Goal: Information Seeking & Learning: Find specific fact

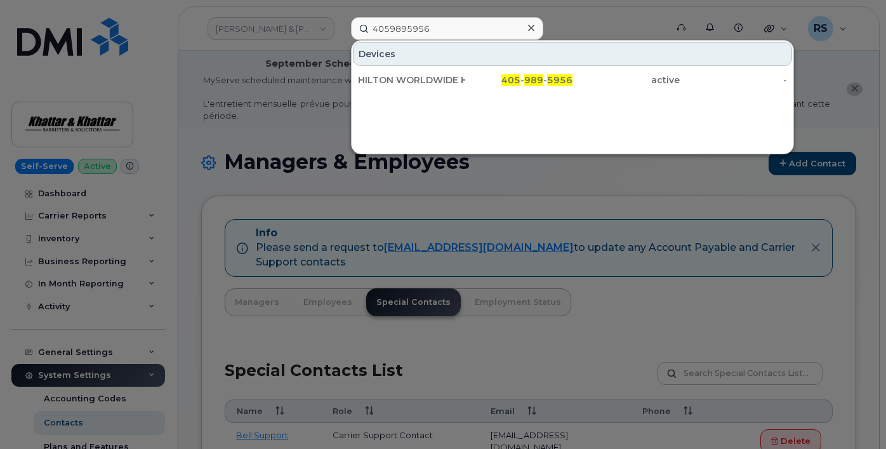
click at [11, 430] on div at bounding box center [443, 224] width 886 height 449
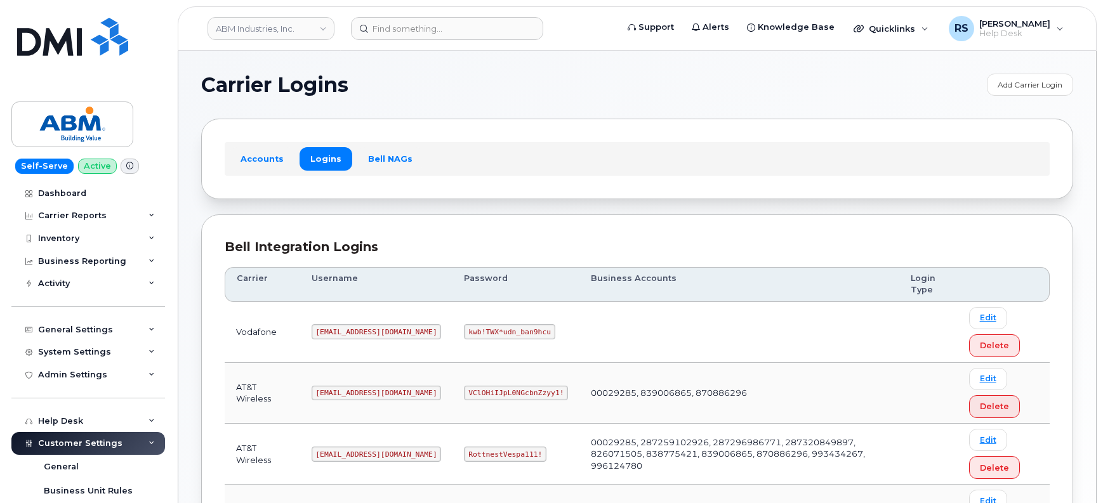
click at [193, 202] on div "Carrier Logins Add Carrier Login Accounts Logins Bell NAGs Bell Integration Log…" at bounding box center [637, 393] width 918 height 685
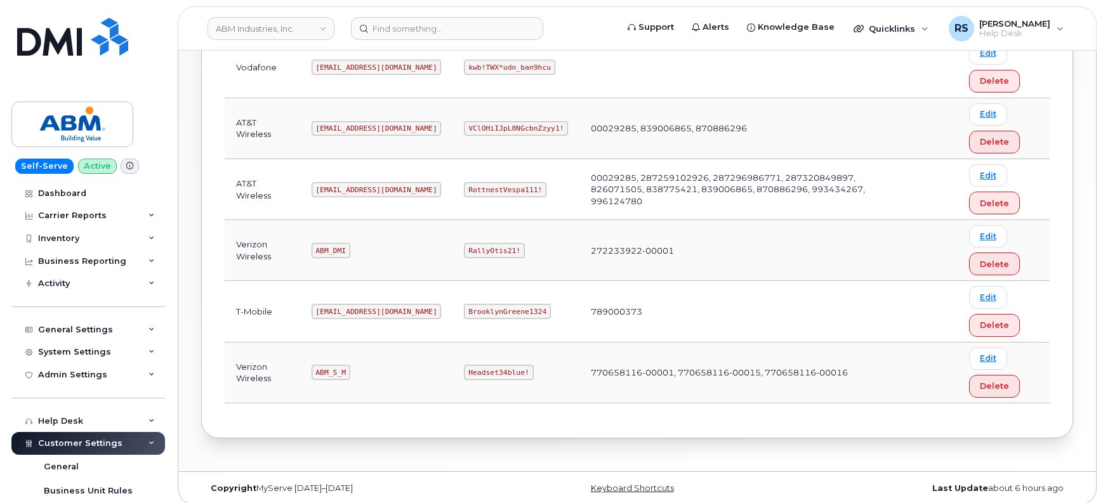
scroll to position [274, 0]
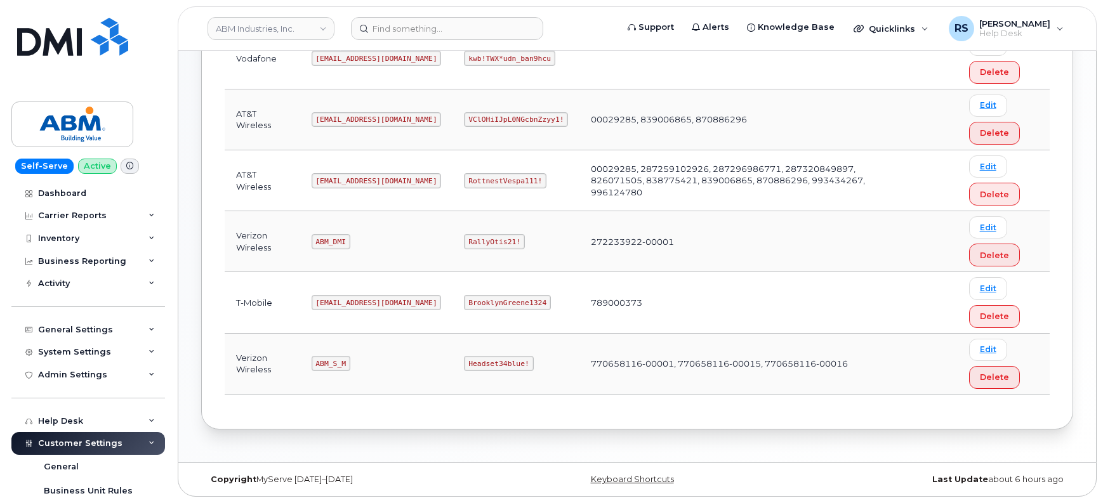
click at [188, 301] on div "Carrier Logins Add Carrier Login Accounts Logins Bell NAGs Bell Integration Log…" at bounding box center [637, 119] width 918 height 685
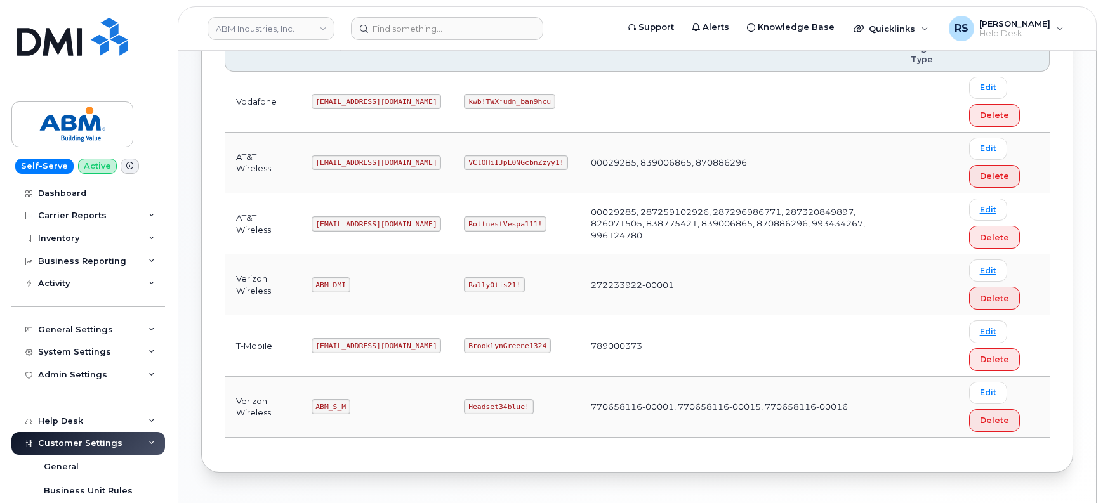
scroll to position [231, 0]
drag, startPoint x: 317, startPoint y: 406, endPoint x: 350, endPoint y: 406, distance: 32.4
click at [350, 406] on td "ABM_S_M" at bounding box center [376, 406] width 153 height 61
copy code "ABM_S_M"
drag, startPoint x: 423, startPoint y: 407, endPoint x: 492, endPoint y: 418, distance: 69.5
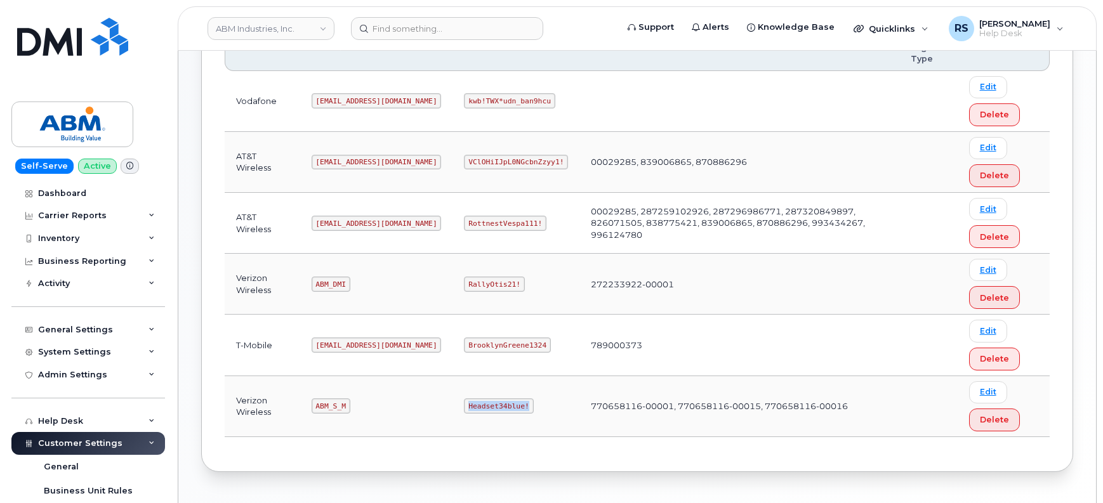
click at [492, 418] on td "Headset34blue!" at bounding box center [516, 406] width 127 height 61
copy code "Headset34blue!"
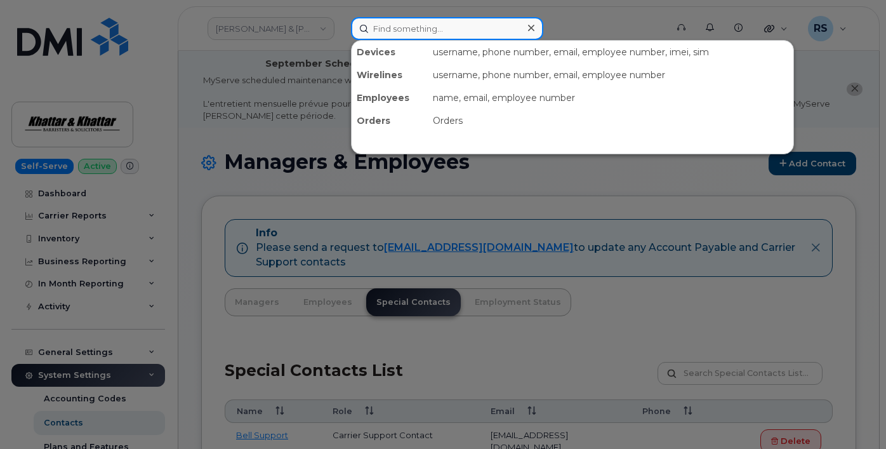
click at [384, 29] on input at bounding box center [447, 28] width 192 height 23
paste input "240-247-7681"
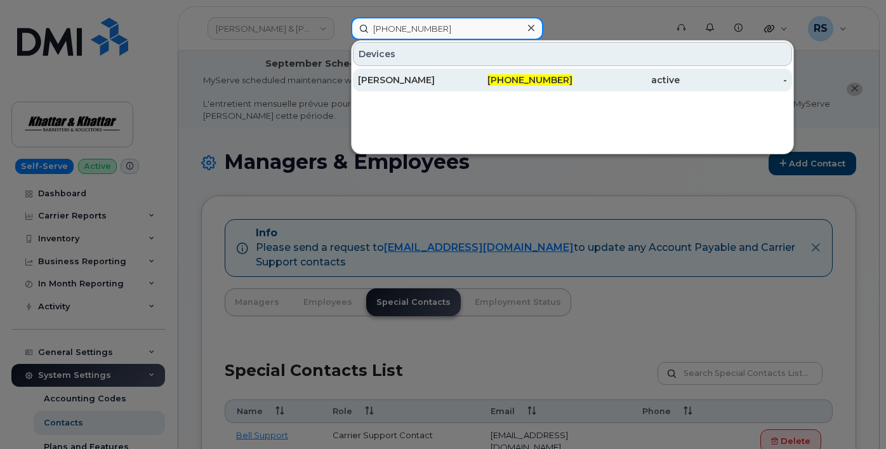
type input "240-247-7681"
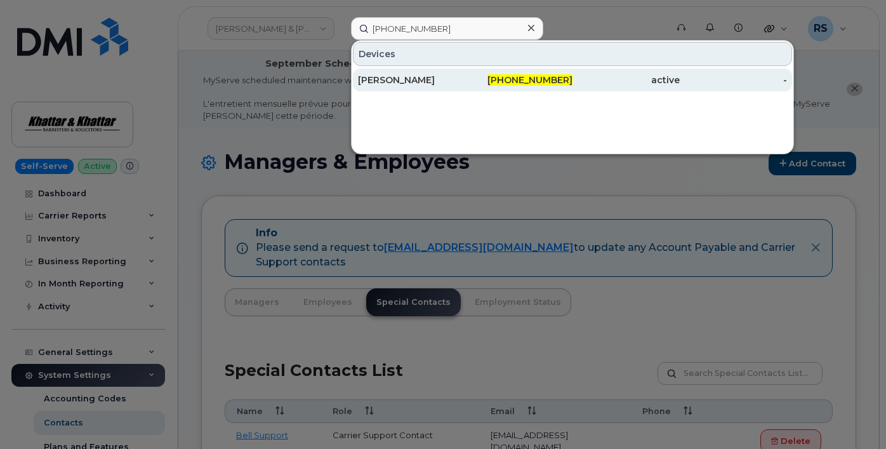
click at [400, 80] on div "JENNIFER KOSS" at bounding box center [411, 80] width 107 height 13
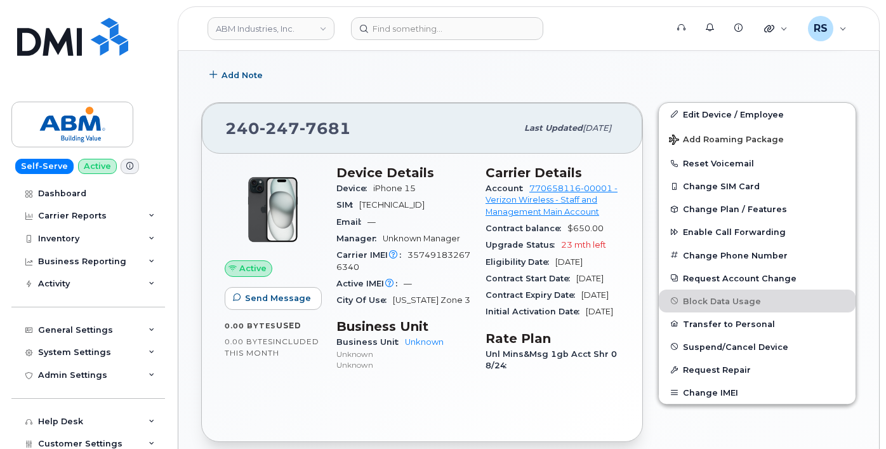
scroll to position [338, 0]
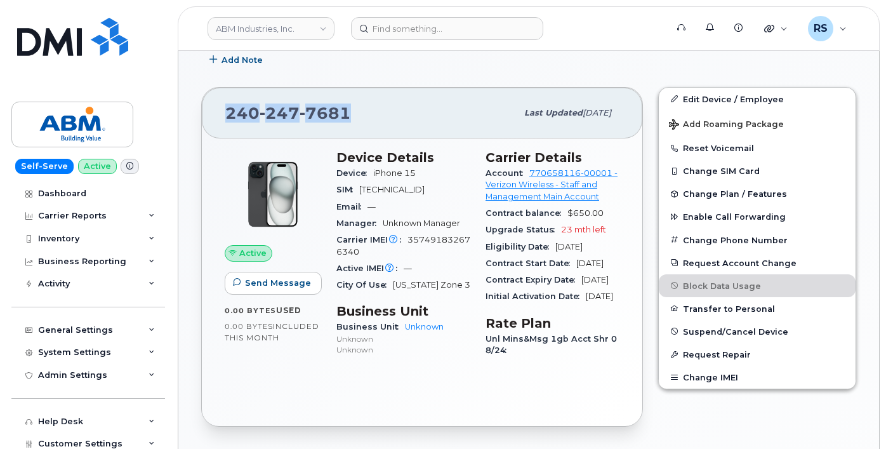
drag, startPoint x: 356, startPoint y: 126, endPoint x: 229, endPoint y: 128, distance: 126.9
click at [229, 126] on div "240 247 7681" at bounding box center [370, 113] width 291 height 27
copy span "240 247 7681"
click at [9, 407] on div "Self-Serve Active Dashboard Carrier Reports Monthly Billing Data Daily Data Poo…" at bounding box center [86, 224] width 172 height 449
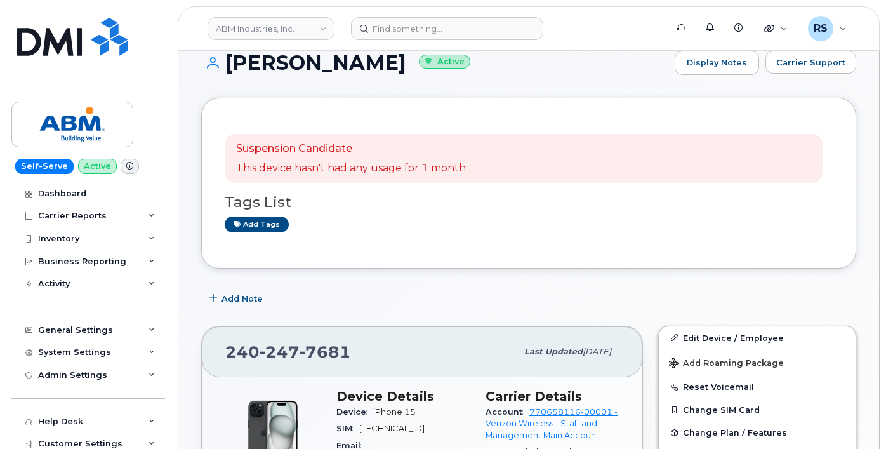
scroll to position [84, 0]
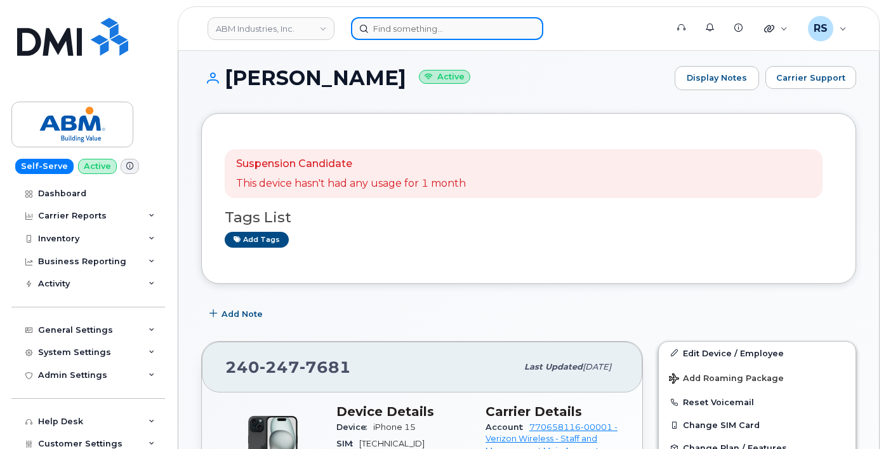
click at [393, 26] on input at bounding box center [447, 28] width 192 height 23
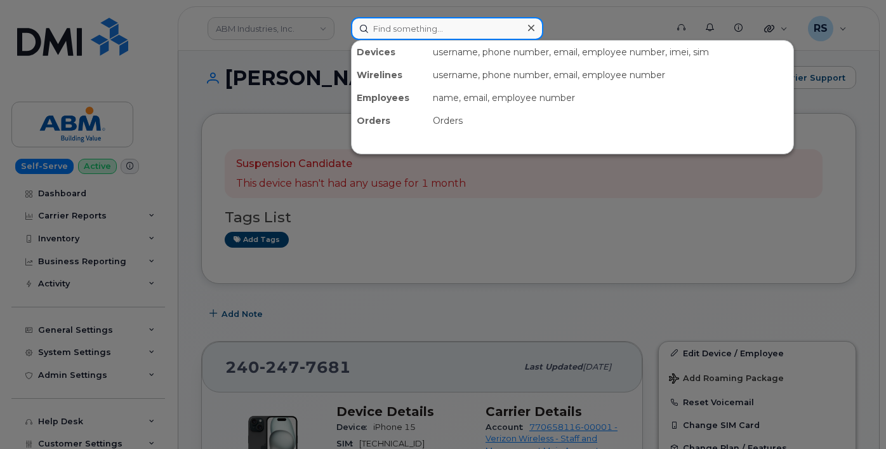
paste input "5717054026"
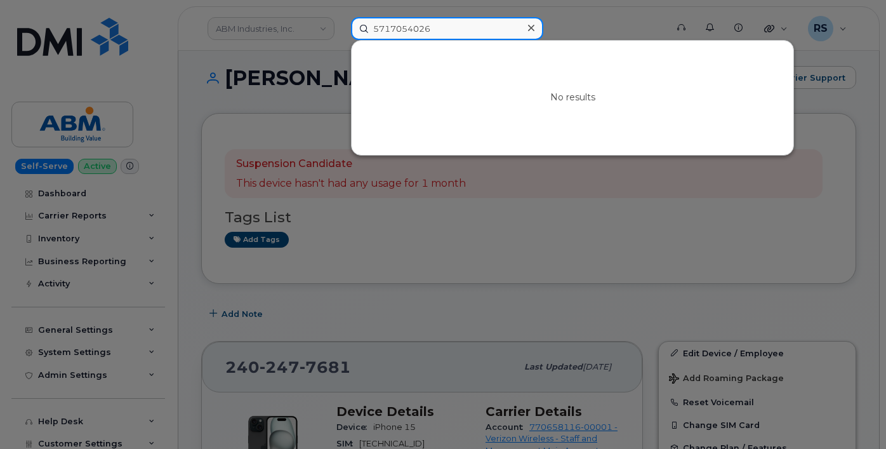
type input "5717054026"
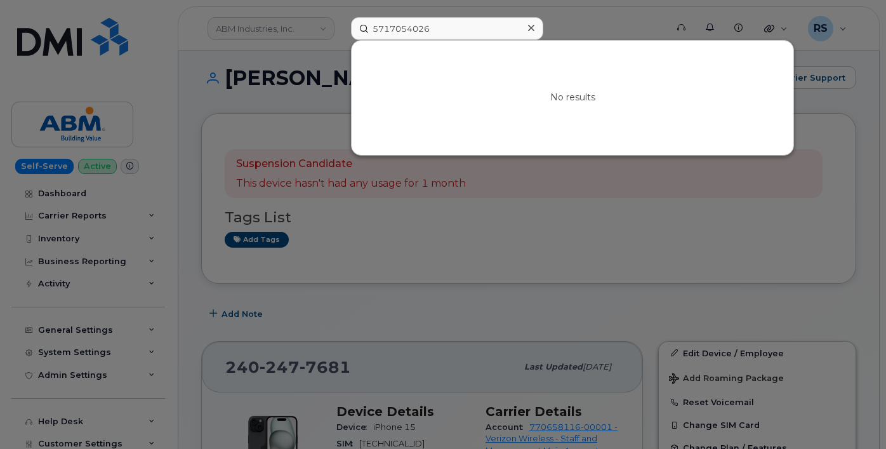
click at [4, 434] on div at bounding box center [443, 224] width 886 height 449
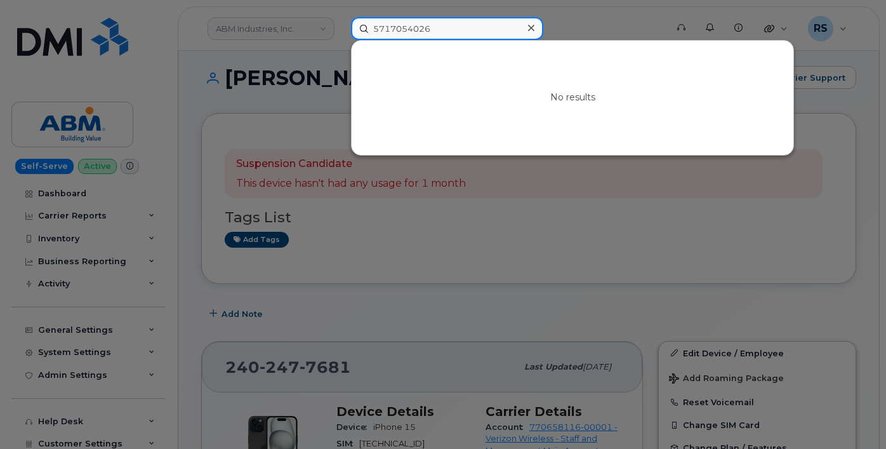
drag, startPoint x: 449, startPoint y: 28, endPoint x: 362, endPoint y: 32, distance: 87.1
click at [354, 25] on input "5717054026" at bounding box center [447, 28] width 192 height 23
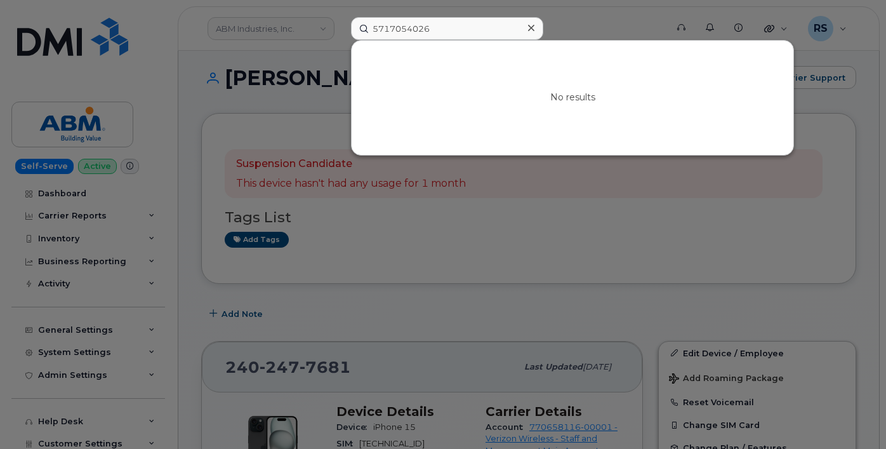
click at [534, 27] on div at bounding box center [531, 28] width 18 height 18
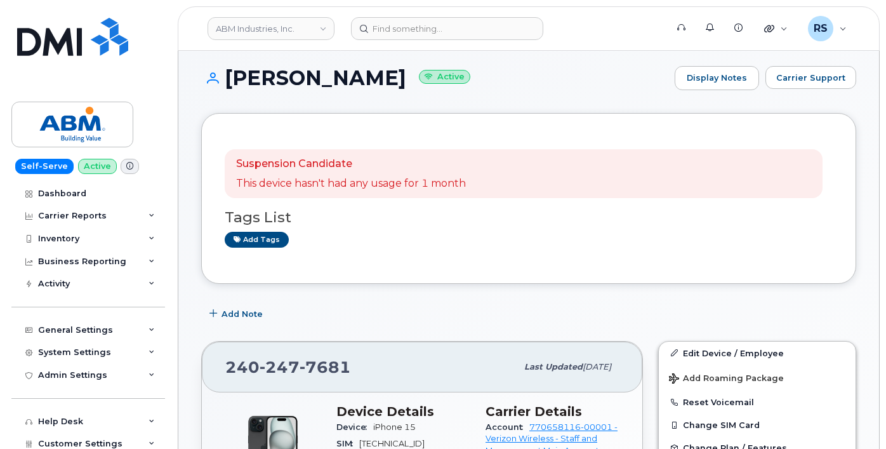
click at [6, 439] on div "Self-Serve Active Dashboard Carrier Reports Monthly Billing Data Daily Data Poo…" at bounding box center [86, 224] width 172 height 449
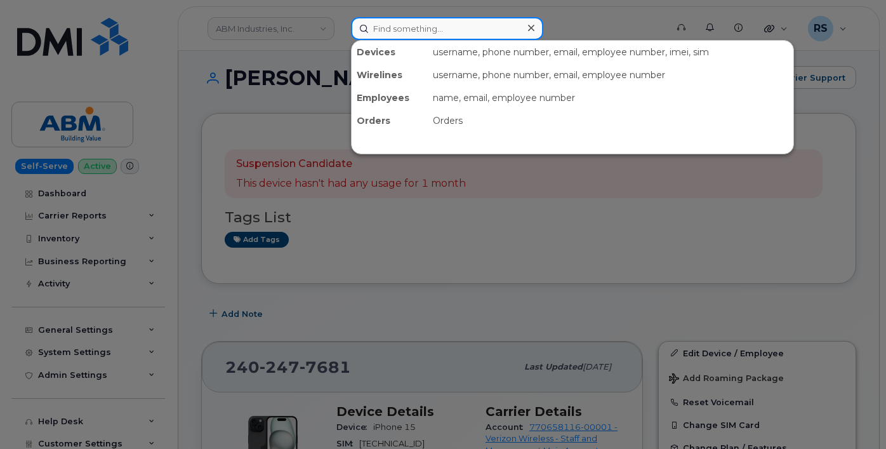
click at [370, 29] on input at bounding box center [447, 28] width 192 height 23
paste input "5717054026"
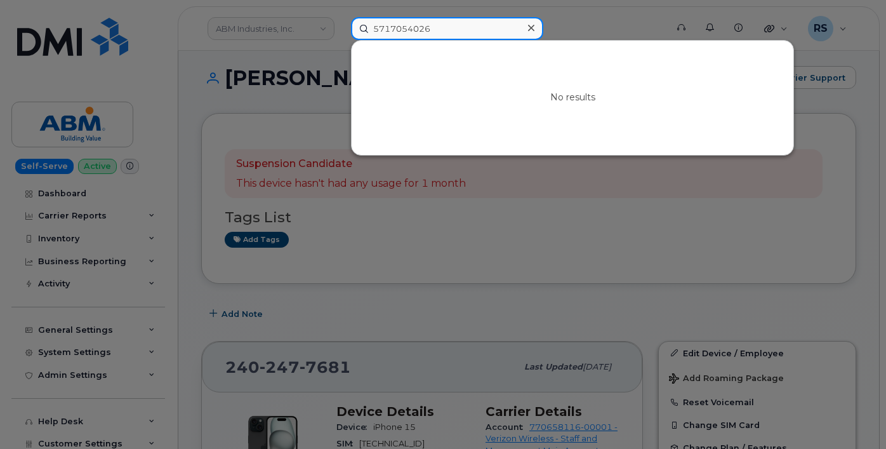
type input "5717054026"
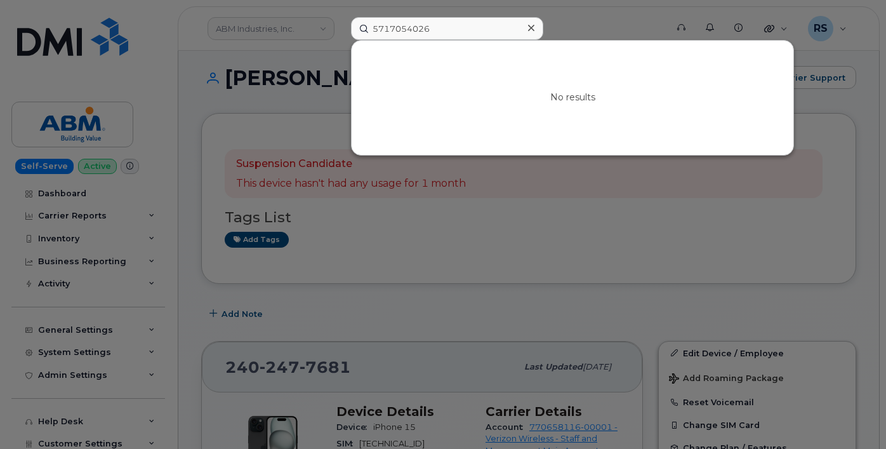
click at [192, 63] on div at bounding box center [443, 224] width 886 height 449
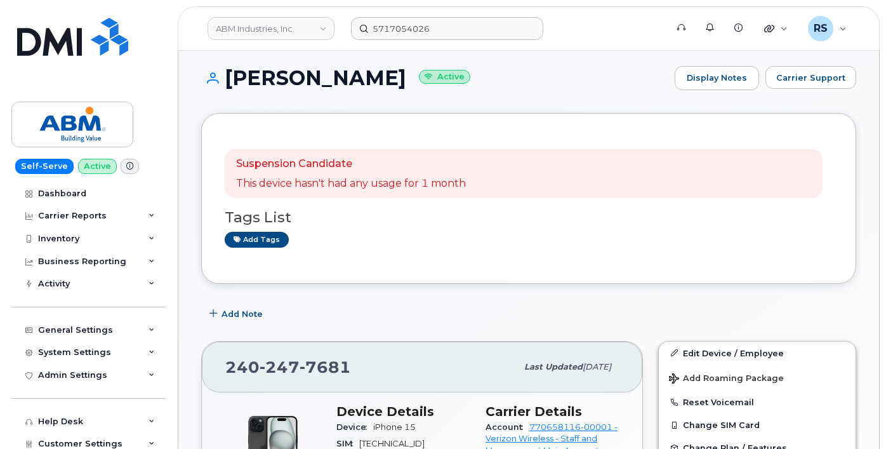
click at [27, 70] on link at bounding box center [72, 54] width 122 height 72
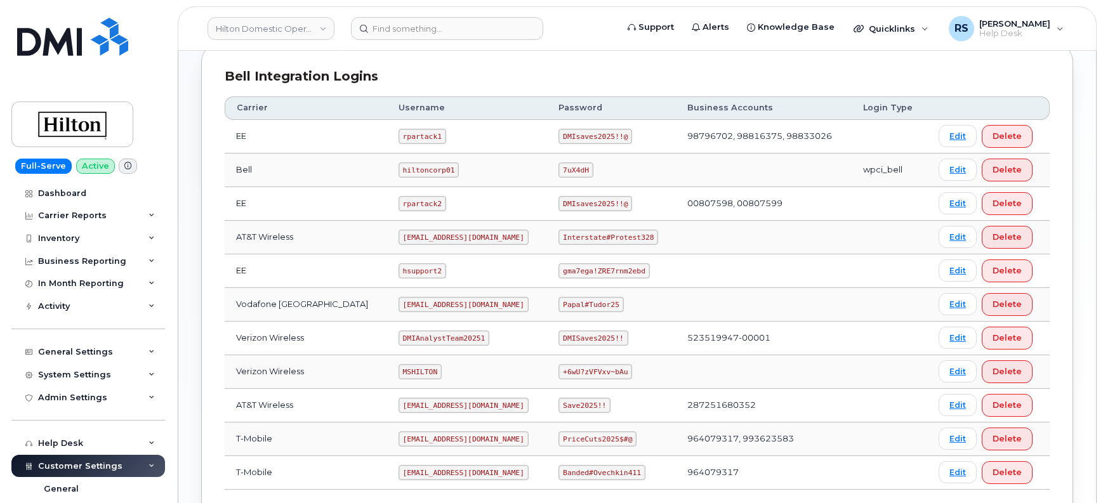
scroll to position [402, 0]
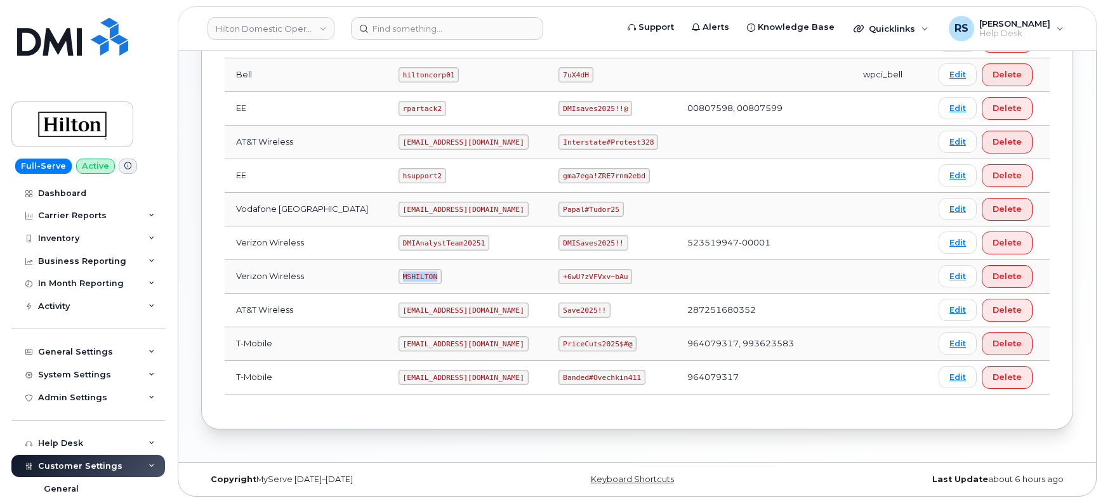
drag, startPoint x: 388, startPoint y: 276, endPoint x: 406, endPoint y: 276, distance: 17.1
click at [427, 276] on td "MSHILTON" at bounding box center [467, 277] width 161 height 34
copy code "MSHILTON"
drag, startPoint x: 552, startPoint y: 279, endPoint x: 611, endPoint y: 286, distance: 60.1
click at [611, 286] on td "+6wU?zVFVxv~bAu" at bounding box center [611, 277] width 128 height 34
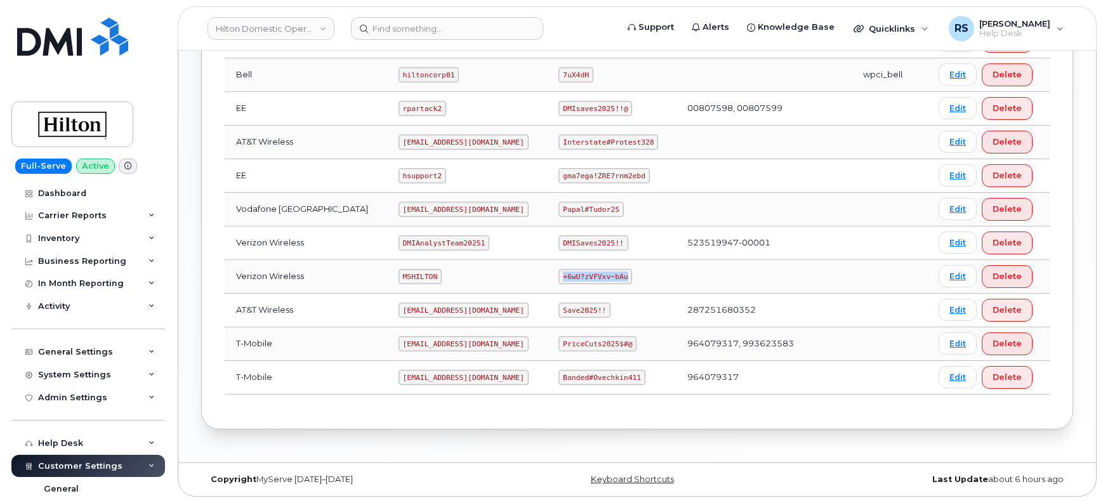
copy code "+6wU?zVFVxv~bAu"
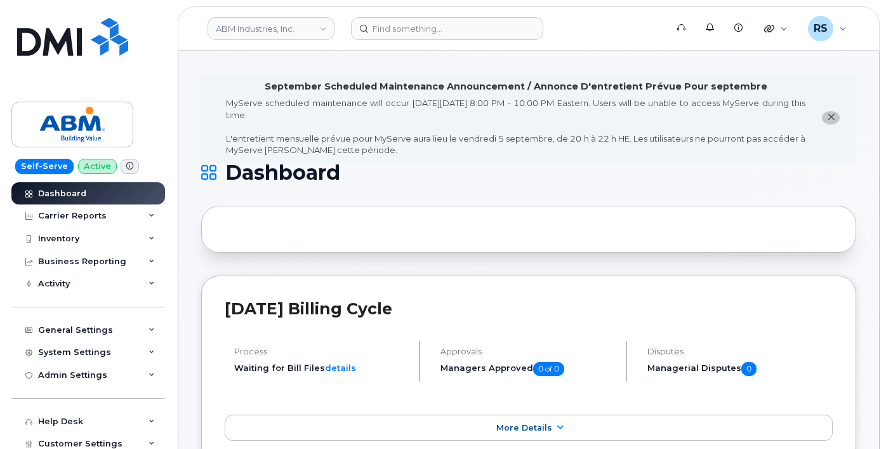
click at [10, 388] on div "Self-Serve Active Dashboard Carrier Reports Monthly Billing Data Daily Data Poo…" at bounding box center [86, 224] width 172 height 449
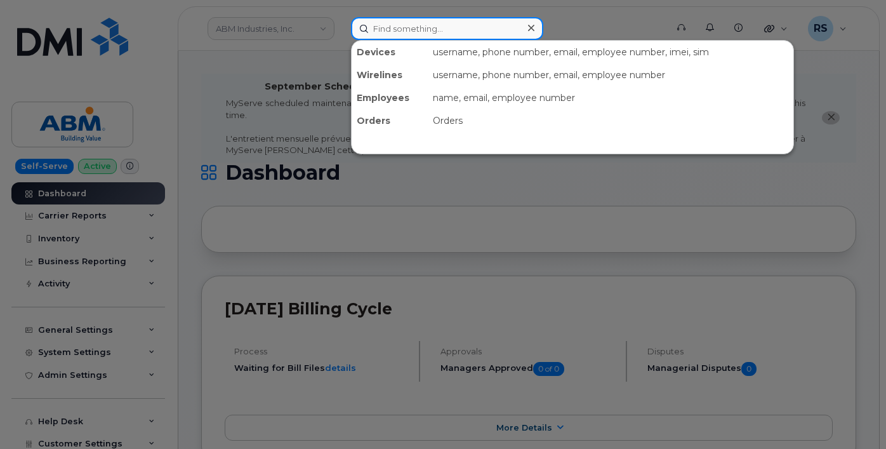
click at [385, 23] on input at bounding box center [447, 28] width 192 height 23
paste input "[PHONE_NUMBER]"
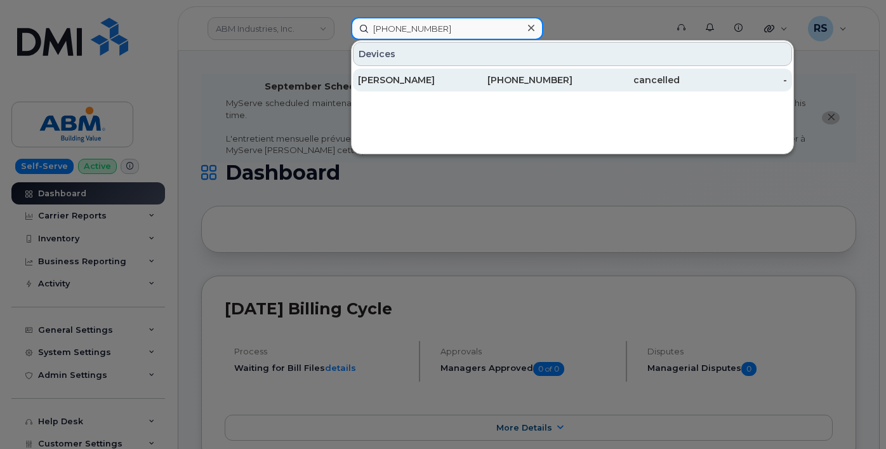
type input "(864) 279-2730"
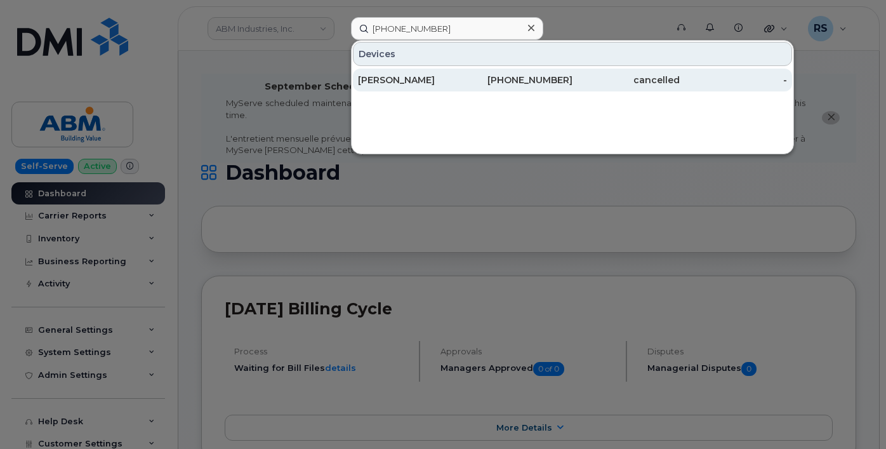
click at [393, 77] on div "[PERSON_NAME]" at bounding box center [411, 80] width 107 height 13
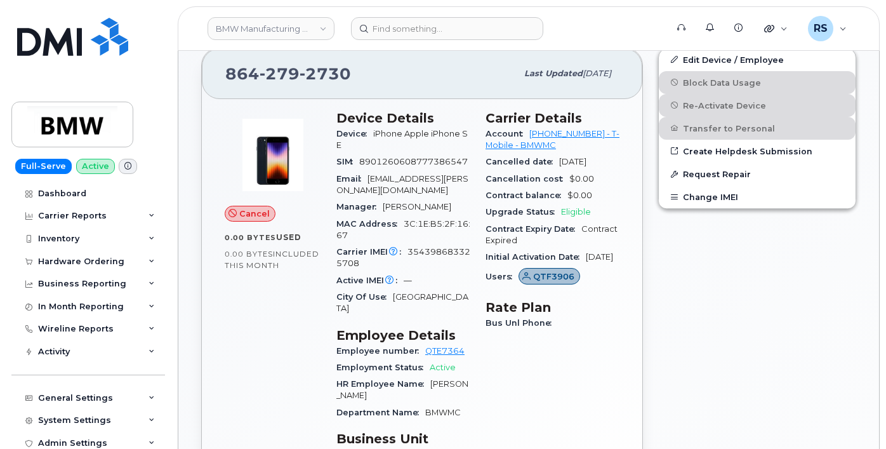
scroll to position [338, 0]
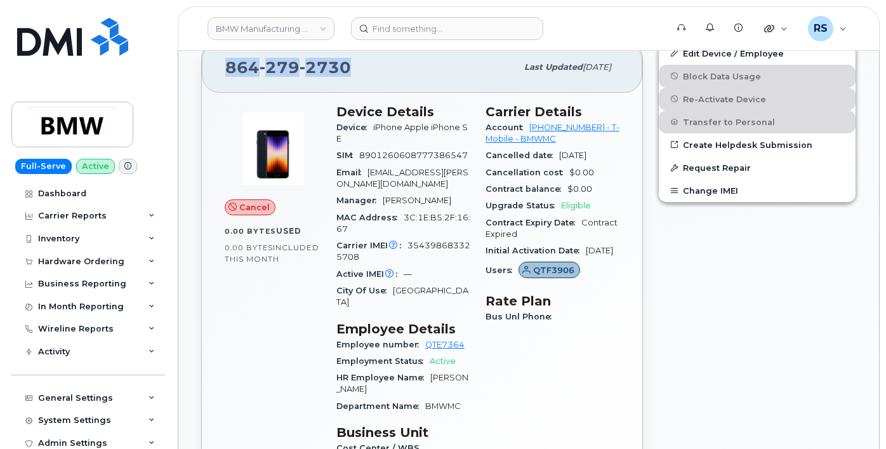
drag, startPoint x: 373, startPoint y: 74, endPoint x: 218, endPoint y: 80, distance: 154.3
click at [218, 80] on div "864 279 2730 Last updated Apr 28, 2025" at bounding box center [422, 67] width 440 height 51
copy span "864 279 2730"
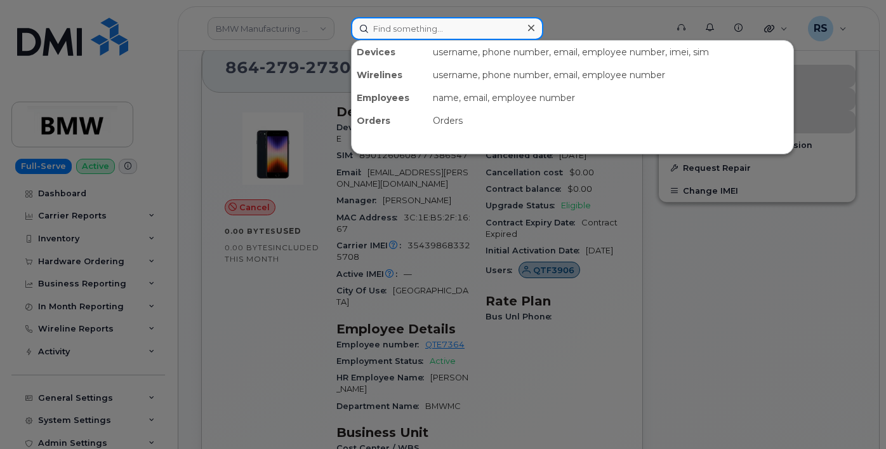
click at [404, 29] on input at bounding box center [447, 28] width 192 height 23
paste input "8646521008"
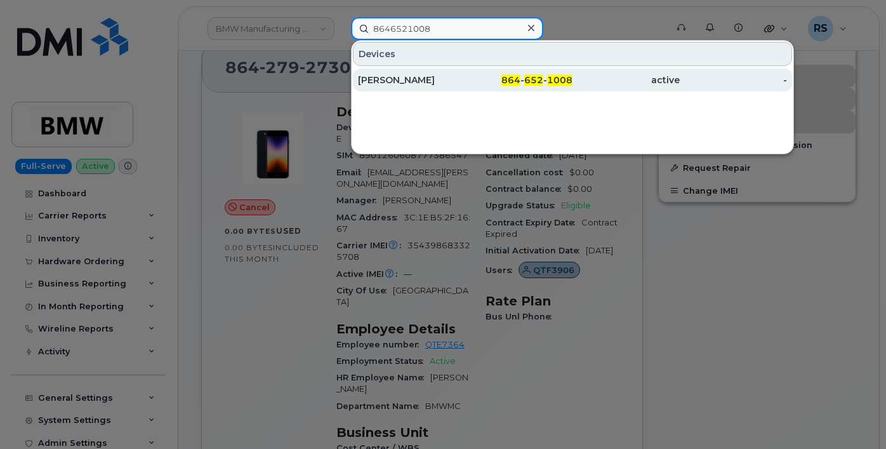
type input "8646521008"
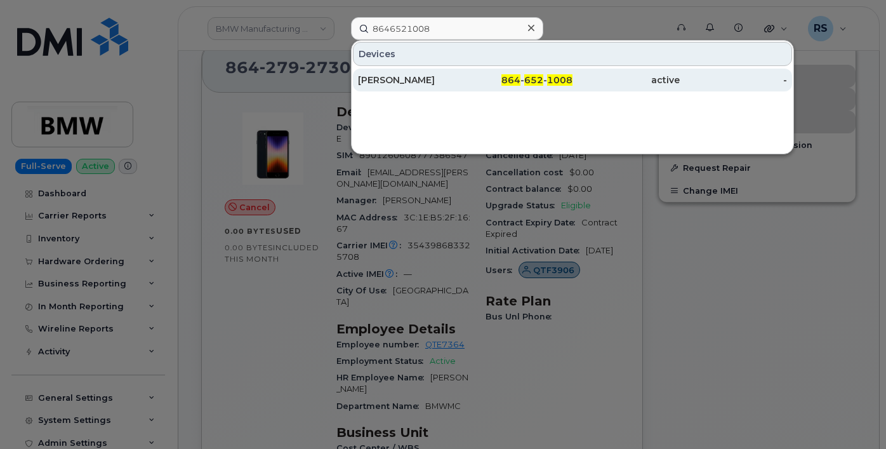
click at [409, 78] on div "[PERSON_NAME]" at bounding box center [411, 80] width 107 height 13
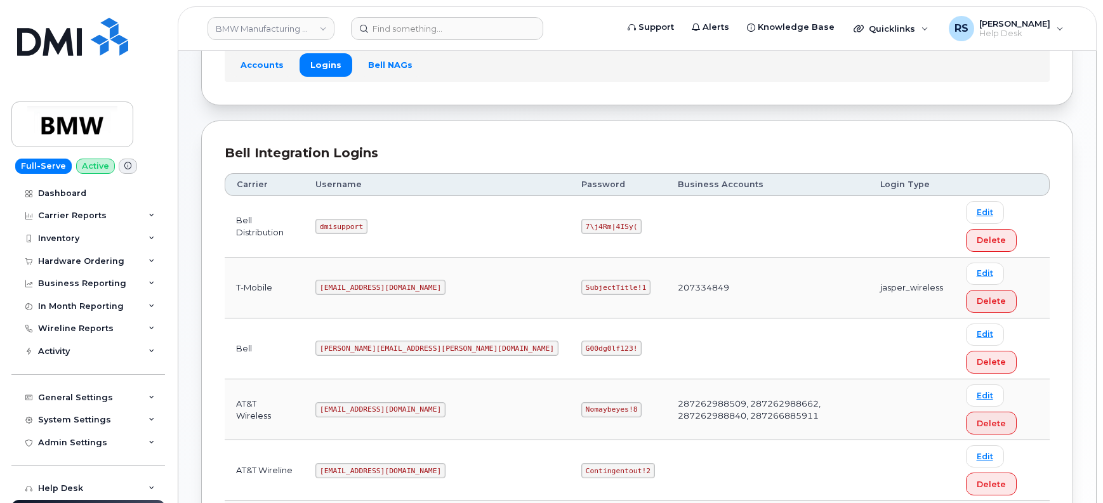
scroll to position [127, 0]
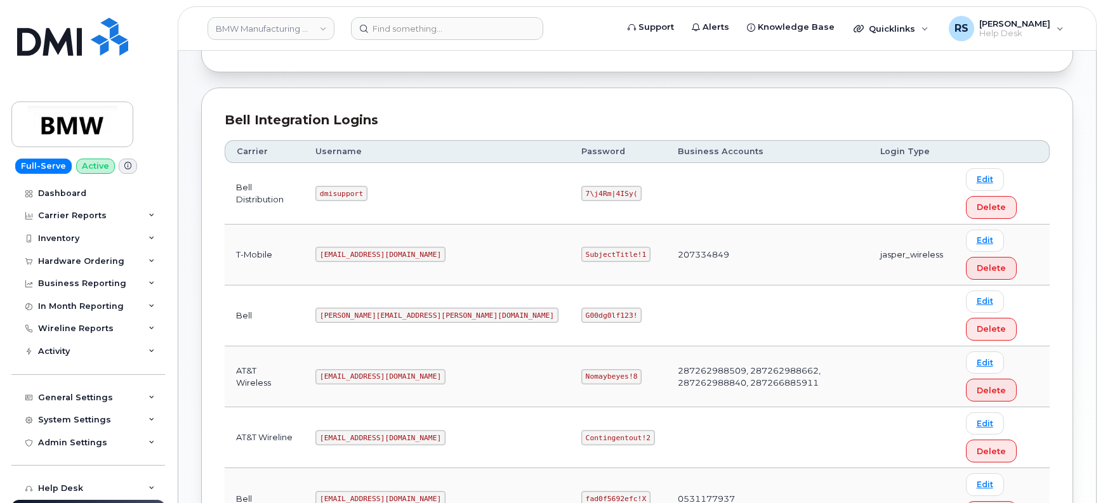
drag, startPoint x: 331, startPoint y: 414, endPoint x: 398, endPoint y: 419, distance: 66.8
copy code "[EMAIL_ADDRESS][DOMAIN_NAME]"
drag, startPoint x: 450, startPoint y: 415, endPoint x: 535, endPoint y: 416, distance: 85.1
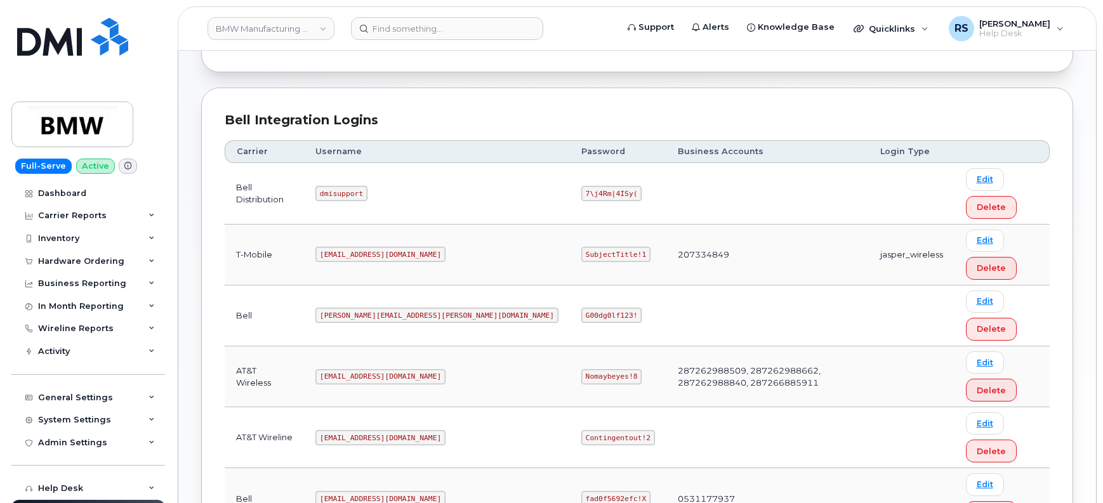
drag, startPoint x: 497, startPoint y: 407, endPoint x: 435, endPoint y: 429, distance: 65.2
drag, startPoint x: 447, startPoint y: 412, endPoint x: 514, endPoint y: 417, distance: 66.8
copy code "SubjectTitle!1"
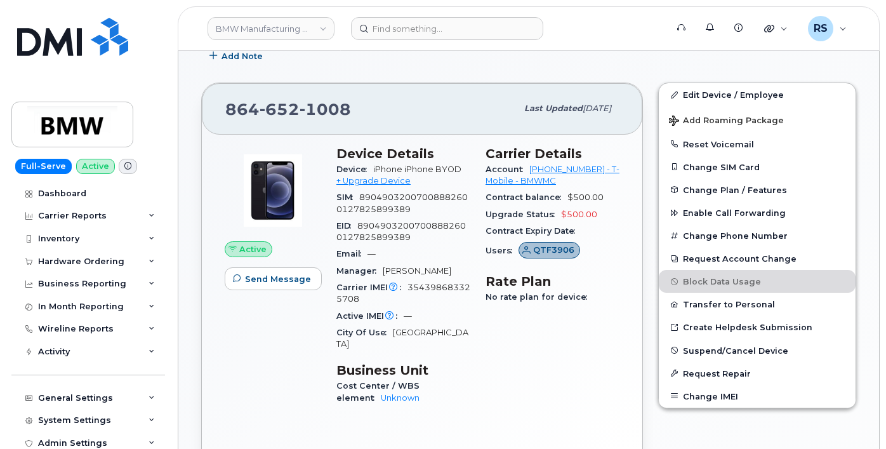
scroll to position [338, 0]
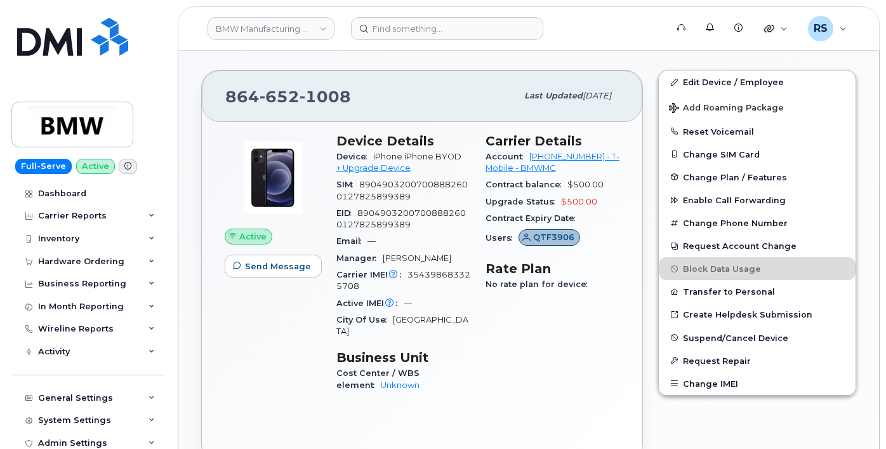
click at [432, 288] on span "354398683325708" at bounding box center [403, 280] width 134 height 21
copy span "354398683325708"
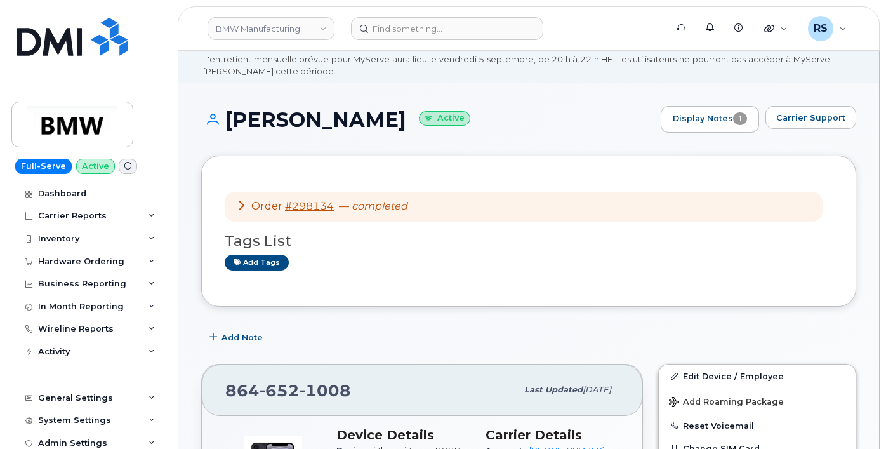
scroll to position [43, 0]
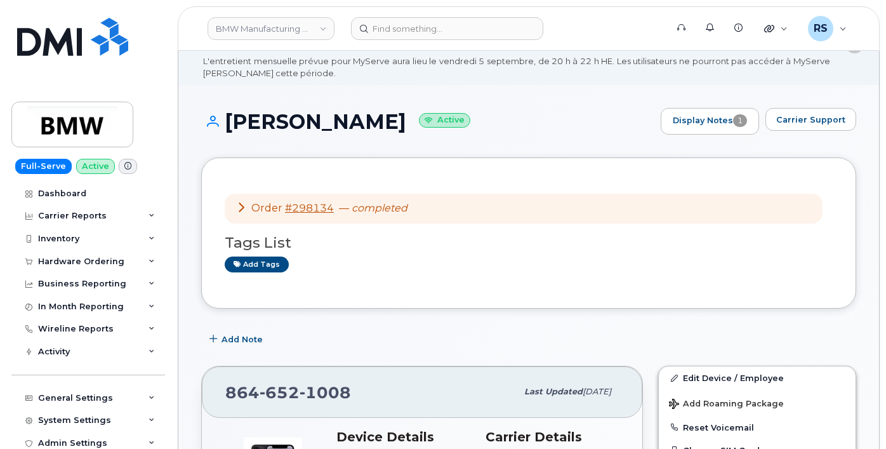
click at [260, 133] on h1 "Kelvin Ozier Active" at bounding box center [427, 121] width 453 height 22
copy h1 "Kelvin"
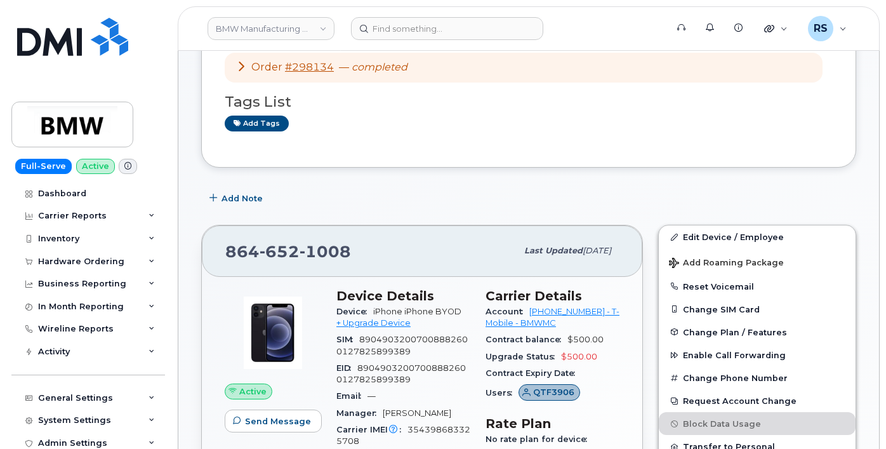
scroll to position [254, 0]
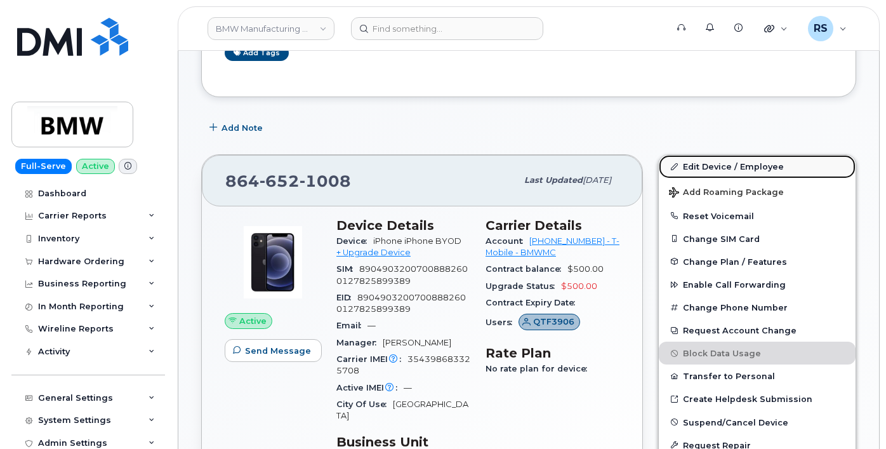
click at [731, 174] on link "Edit Device / Employee" at bounding box center [757, 166] width 197 height 23
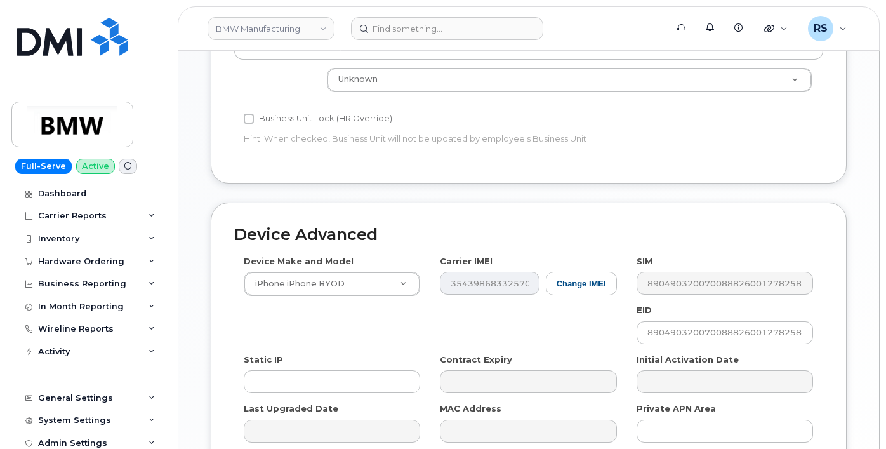
scroll to position [666, 0]
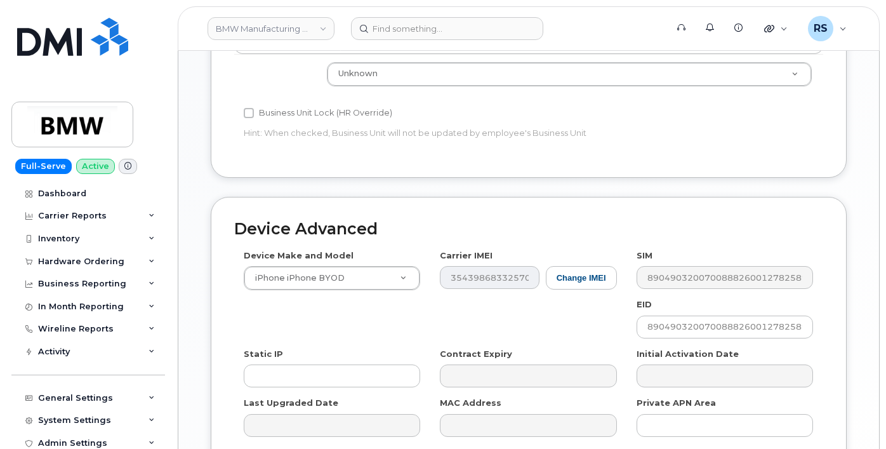
click at [510, 237] on h2 "Device Advanced" at bounding box center [528, 229] width 589 height 18
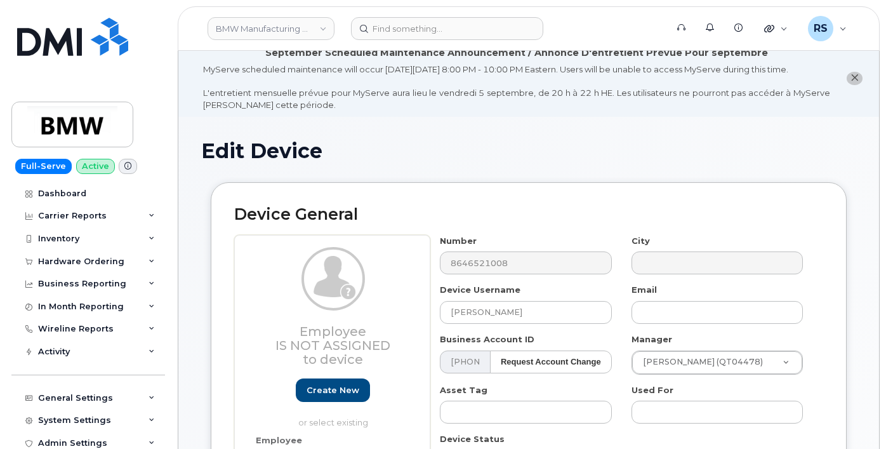
scroll to position [0, 0]
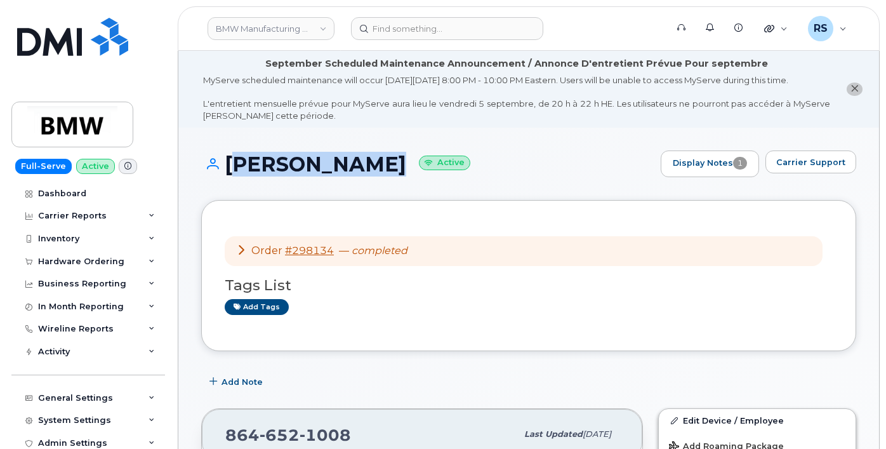
drag, startPoint x: 352, startPoint y: 176, endPoint x: 223, endPoint y: 171, distance: 128.9
click at [223, 171] on h1 "Kelvin Ozier Active" at bounding box center [427, 164] width 453 height 22
copy h1 "Kelvin Ozier"
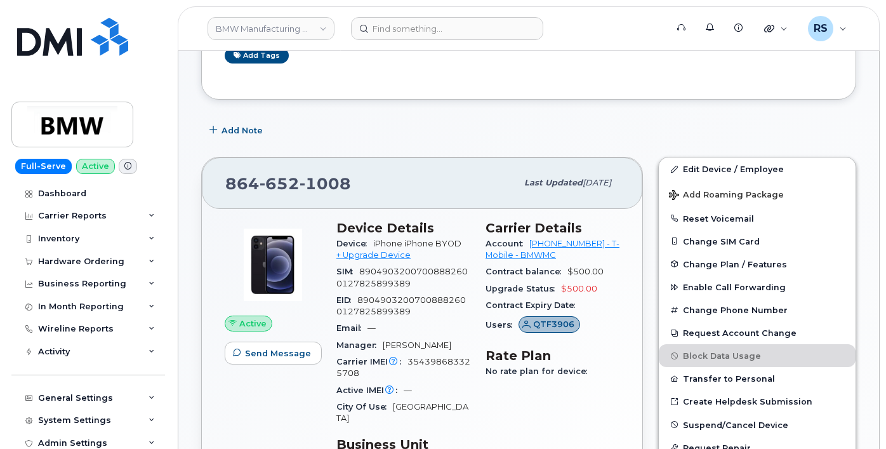
scroll to position [254, 0]
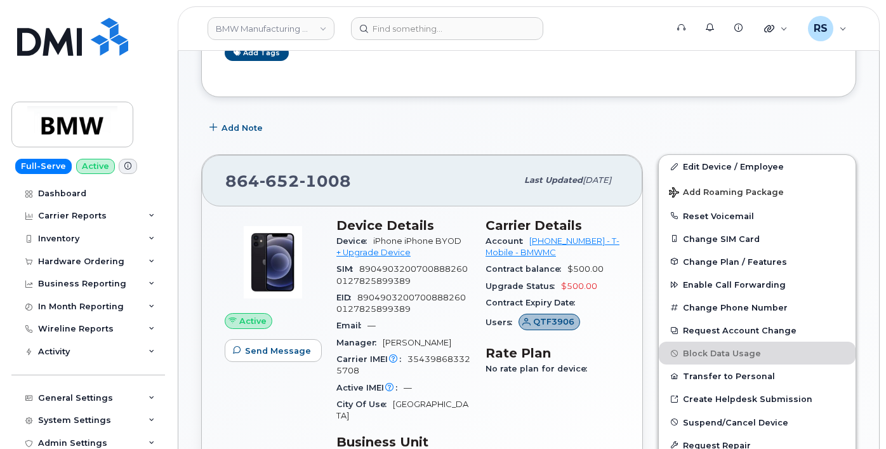
click at [390, 307] on span "89049032007008882600127825899389" at bounding box center [400, 303] width 129 height 21
copy span "89049032007008882600127825899389"
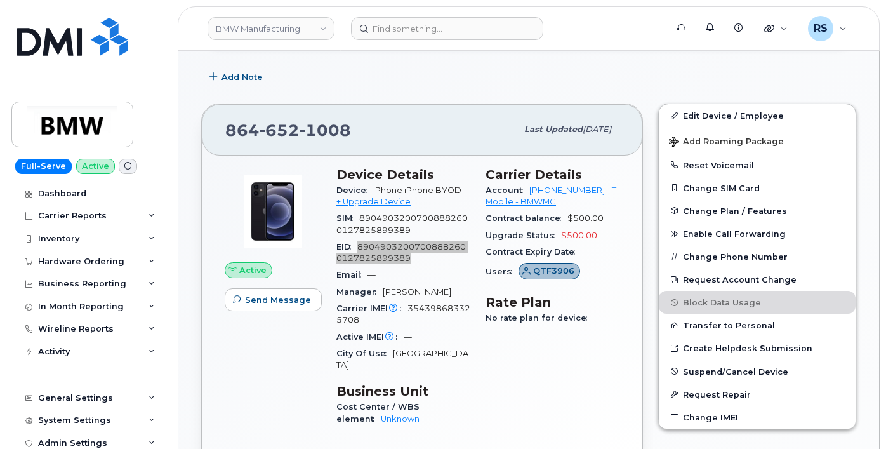
scroll to position [381, 0]
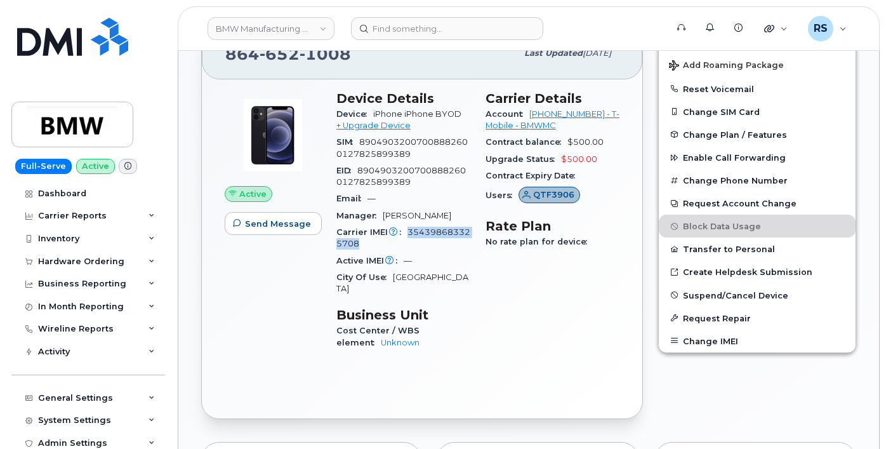
drag, startPoint x: 408, startPoint y: 241, endPoint x: 424, endPoint y: 251, distance: 18.8
click at [424, 251] on div "Carrier IMEI Carrier IMEI is reported during the last billing cycle or change o…" at bounding box center [403, 238] width 134 height 29
copy span "354398683325708"
click at [451, 376] on div "Active Send Message Device Details Device iPhone iPhone BYOD + Upgrade Device S…" at bounding box center [422, 248] width 440 height 339
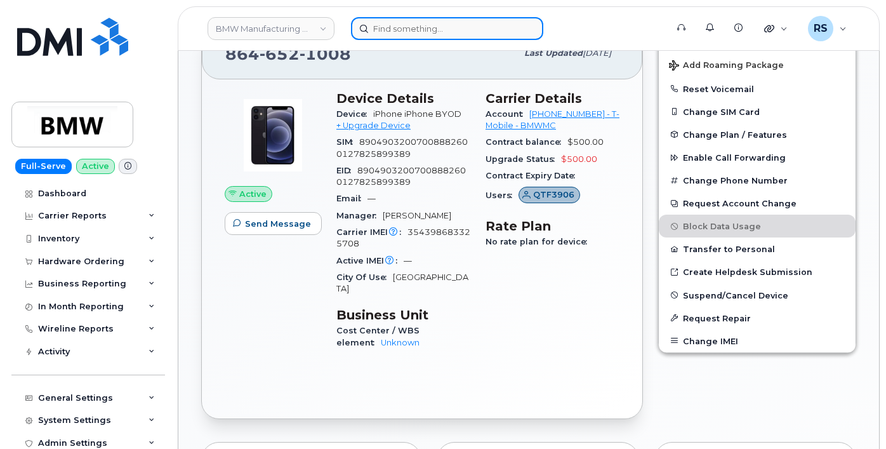
click at [384, 28] on input at bounding box center [447, 28] width 192 height 23
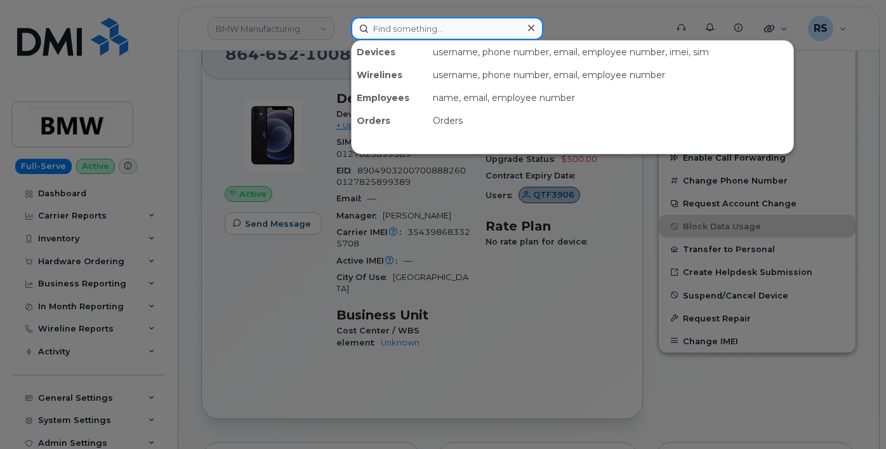
paste input "(864) 304-3730"
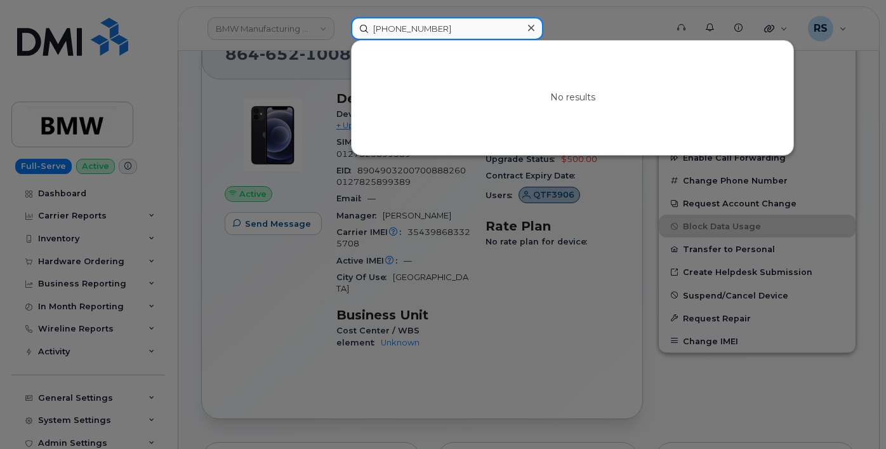
click at [418, 25] on input "(864) 304-3730" at bounding box center [447, 28] width 192 height 23
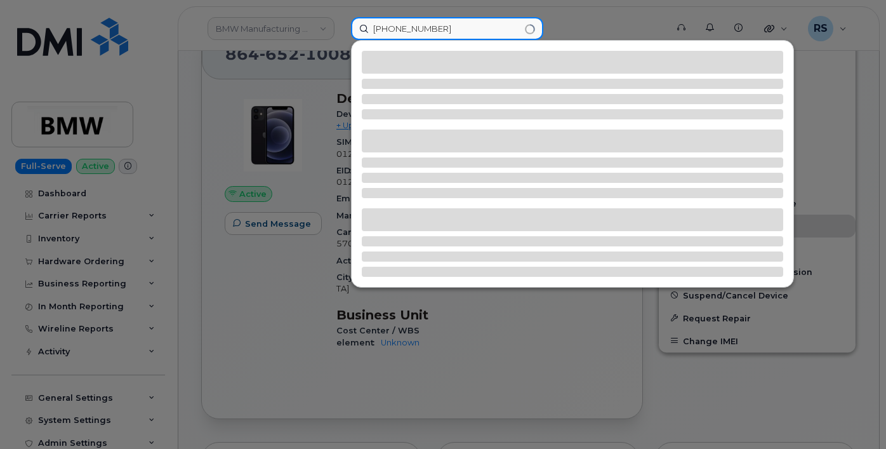
click at [400, 30] on input "(864) 3043730" at bounding box center [447, 28] width 192 height 23
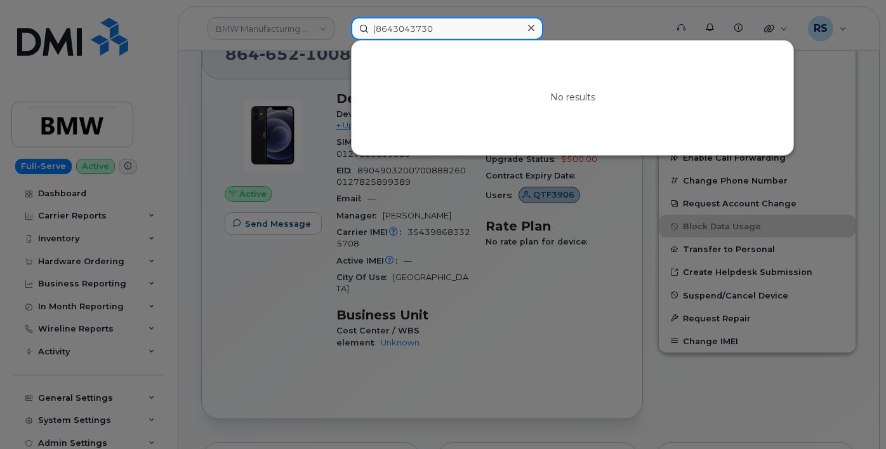
click at [376, 29] on input "(8643043730" at bounding box center [447, 28] width 192 height 23
type input "8643043730"
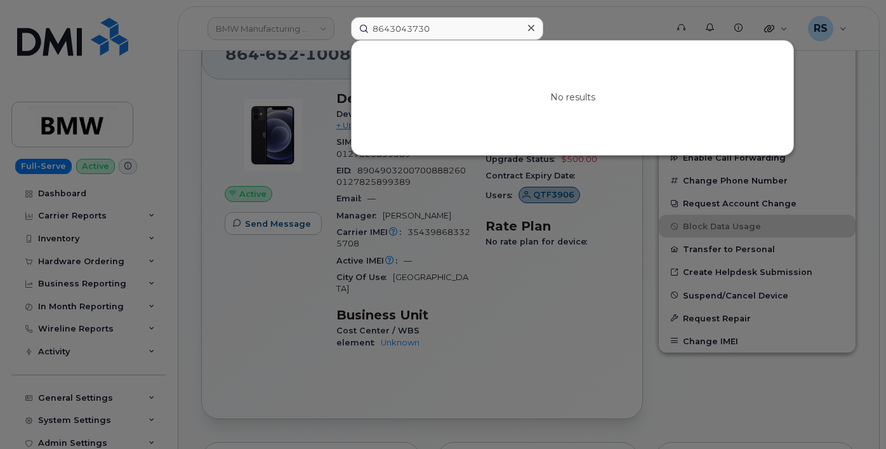
click at [574, 18] on div at bounding box center [443, 224] width 886 height 449
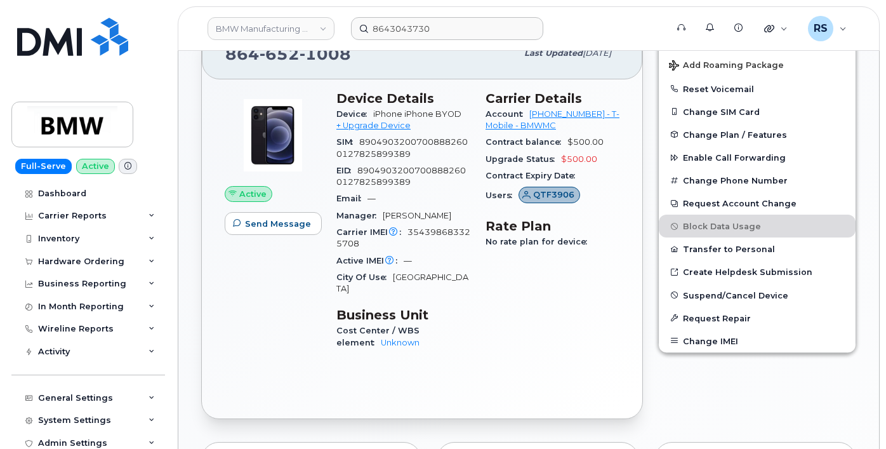
click at [192, 358] on div "Kelvin Ozier Active Display Notes 1 Carrier Support Order #298134 — completed T…" at bounding box center [528, 385] width 701 height 1277
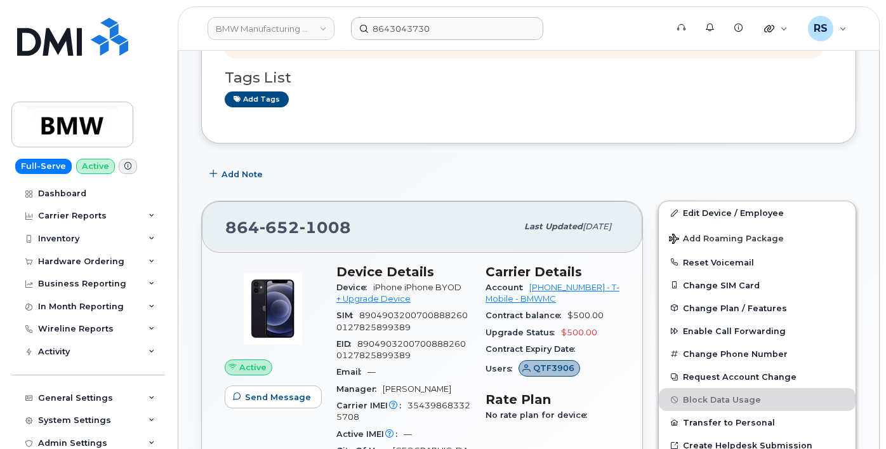
scroll to position [254, 0]
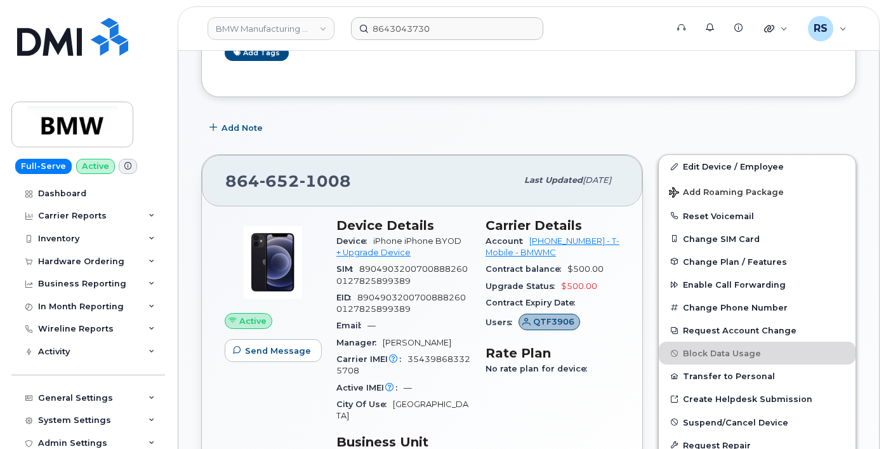
click at [640, 139] on div "Add Note" at bounding box center [528, 127] width 655 height 23
drag, startPoint x: 6, startPoint y: 437, endPoint x: 6, endPoint y: 430, distance: 7.6
click at [6, 433] on div "Full-Serve Active Dashboard Carrier Reports Monthly Billing Data Daily Data Poo…" at bounding box center [86, 224] width 172 height 449
drag, startPoint x: 362, startPoint y: 194, endPoint x: 209, endPoint y: 194, distance: 153.0
click at [209, 194] on div "864 652 1008 Last updated Aug 30, 2025" at bounding box center [422, 180] width 440 height 51
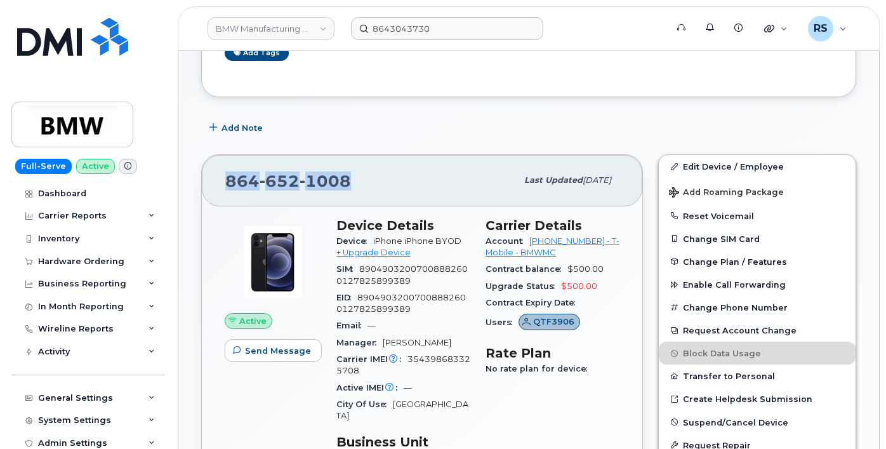
copy span "864 652 1008"
click at [340, 139] on div "Add Note" at bounding box center [528, 127] width 655 height 23
drag, startPoint x: 372, startPoint y: 188, endPoint x: 226, endPoint y: 191, distance: 146.0
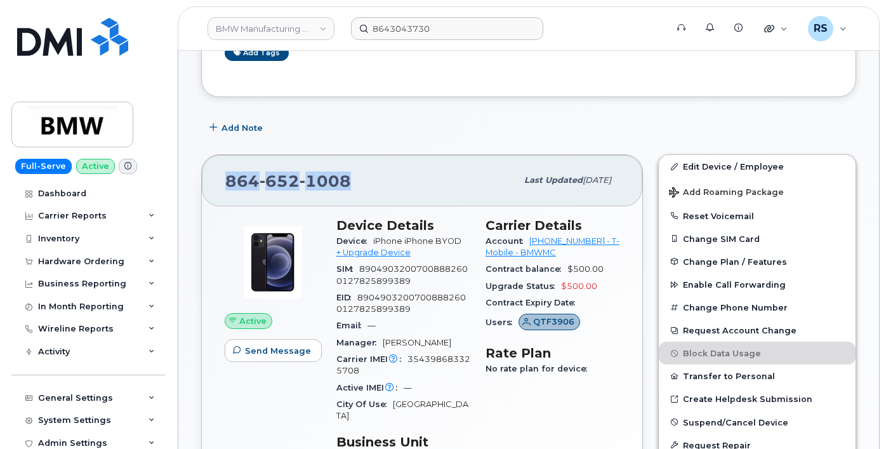
click at [226, 191] on div "864 652 1008" at bounding box center [370, 180] width 291 height 27
copy span "864 652 1008"
click at [383, 279] on span "89049032007008882600127825899389" at bounding box center [401, 274] width 131 height 21
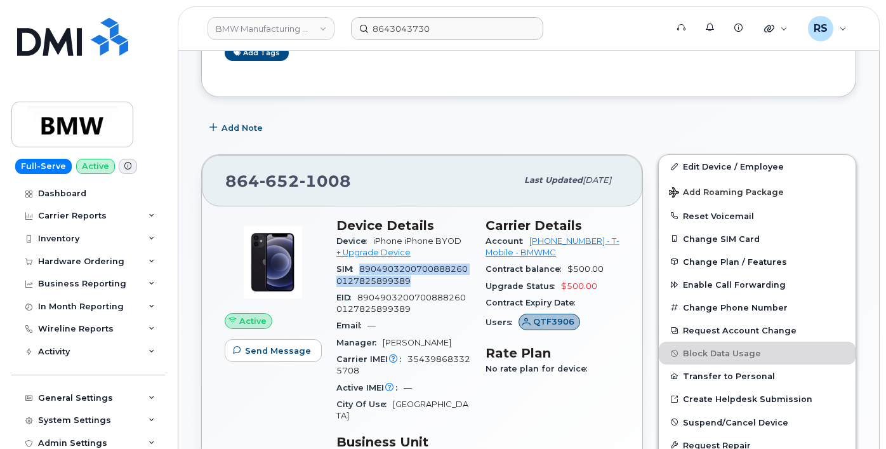
click at [383, 279] on span "89049032007008882600127825899389" at bounding box center [401, 274] width 131 height 21
copy span "89049032007008882600127825899389"
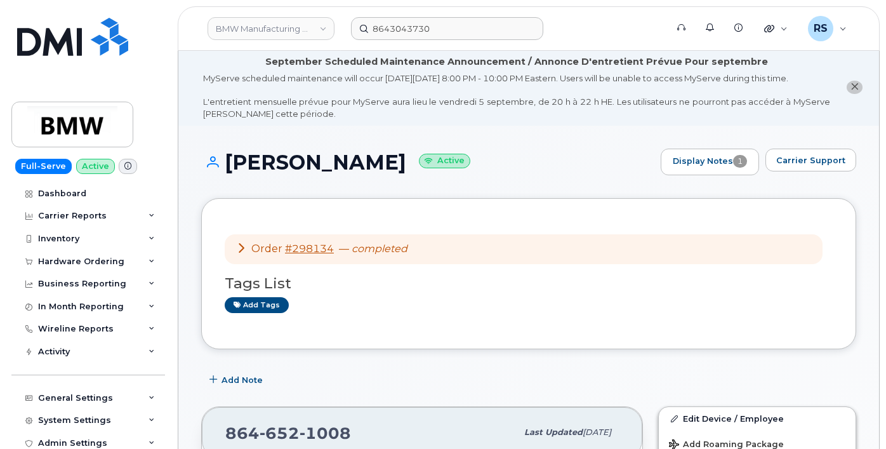
scroll to position [0, 0]
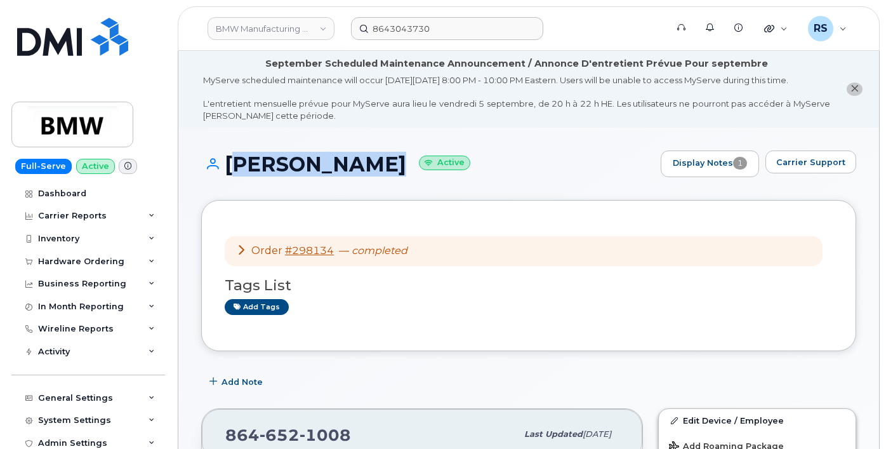
drag, startPoint x: 351, startPoint y: 177, endPoint x: 227, endPoint y: 176, distance: 123.8
click at [227, 175] on h1 "Kelvin Ozier Active" at bounding box center [427, 164] width 453 height 22
copy h1 "Kelvin Ozier"
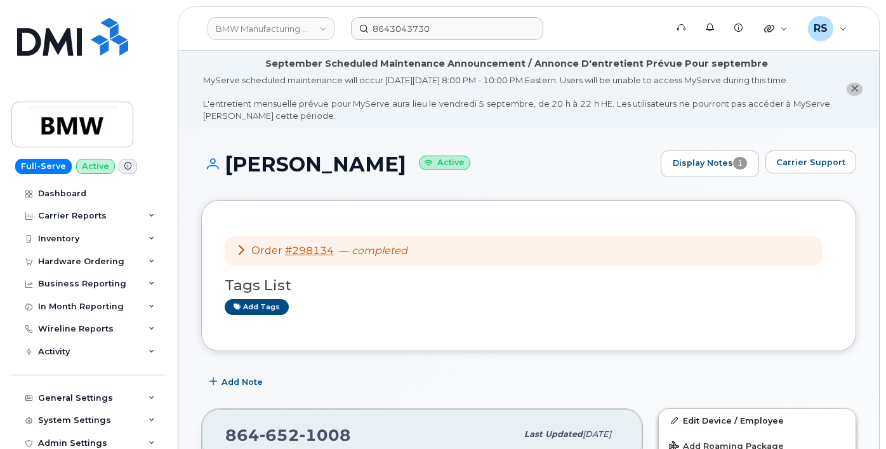
click at [472, 175] on h1 "Kelvin Ozier Active" at bounding box center [427, 164] width 453 height 22
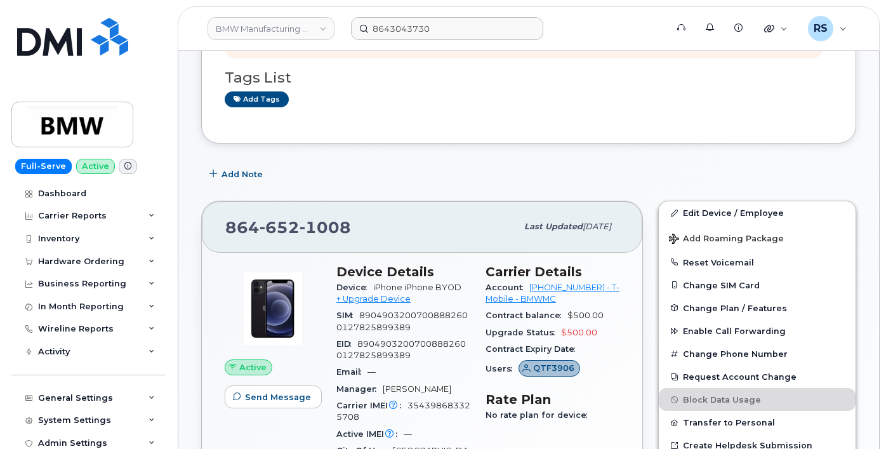
scroll to position [211, 0]
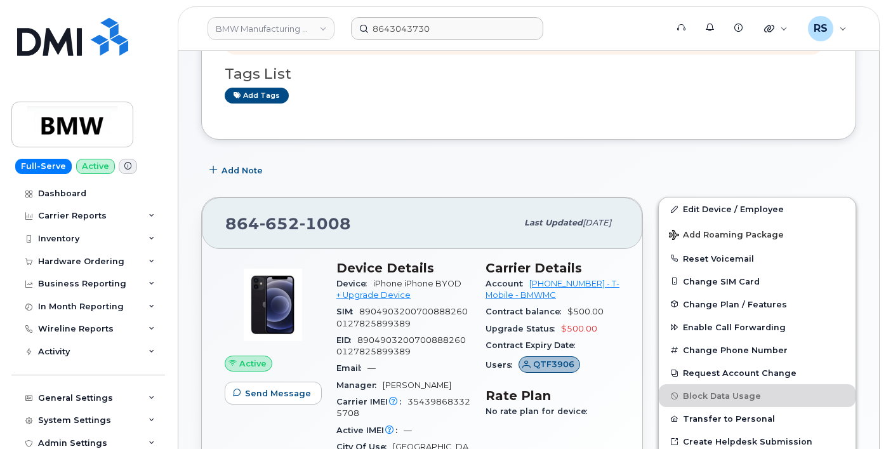
click at [397, 175] on div "Add Note" at bounding box center [528, 170] width 655 height 23
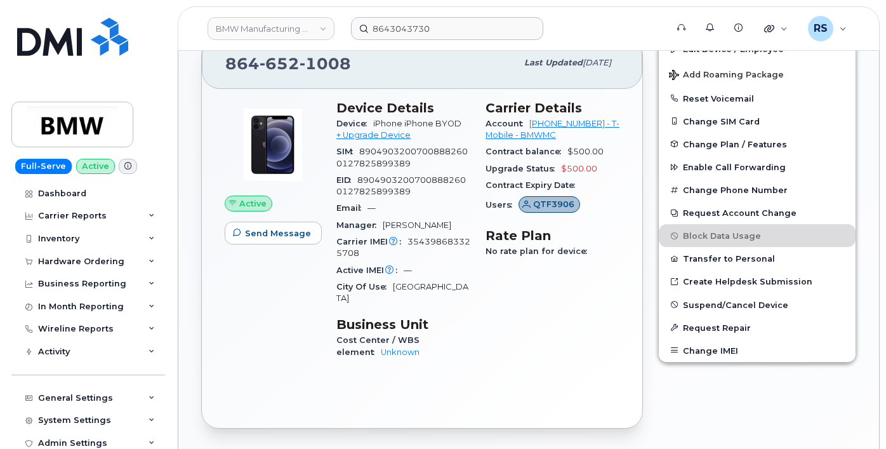
scroll to position [381, 0]
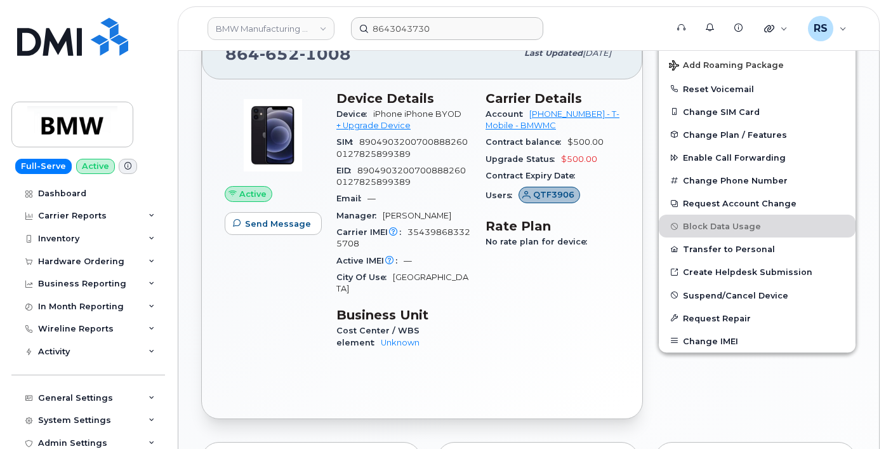
click at [424, 238] on div "Carrier IMEI Carrier IMEI is reported during the last billing cycle or change o…" at bounding box center [403, 238] width 134 height 29
click at [425, 238] on div "Carrier IMEI Carrier IMEI is reported during the last billing cycle or change o…" at bounding box center [403, 238] width 134 height 29
copy span "354398683325708"
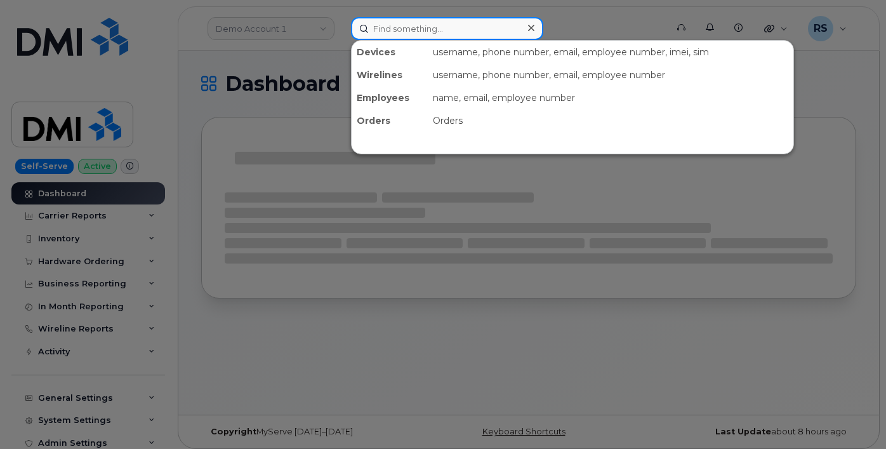
click at [399, 25] on input at bounding box center [447, 28] width 192 height 23
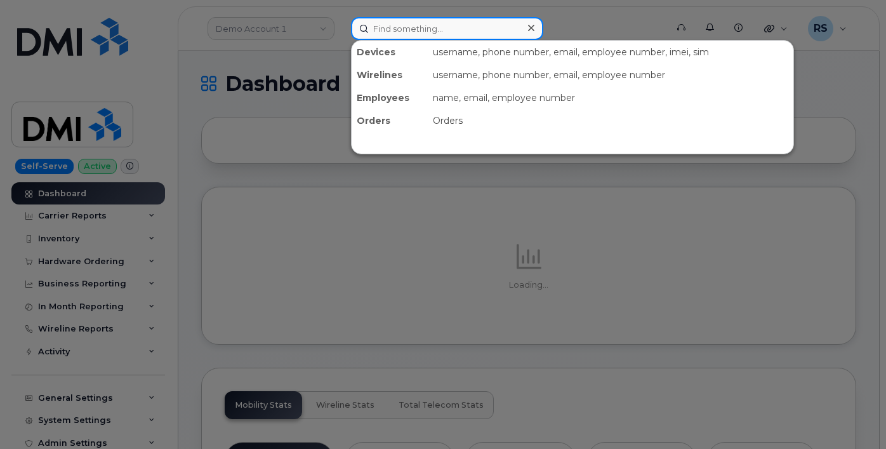
paste input "(864) 279-2730"
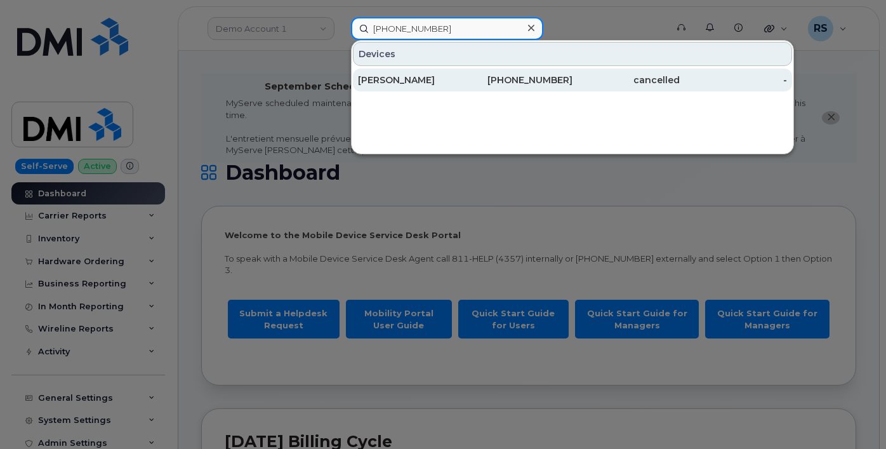
type input "(864) 279-2730"
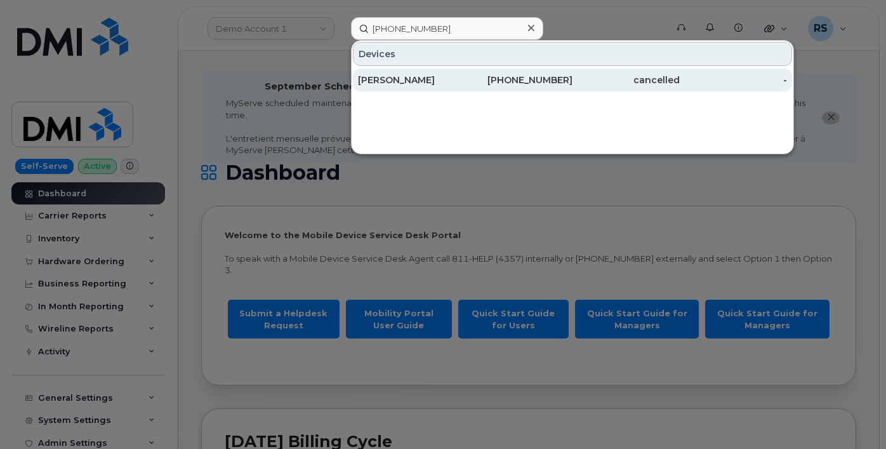
click at [390, 78] on div "[PERSON_NAME]" at bounding box center [411, 80] width 107 height 13
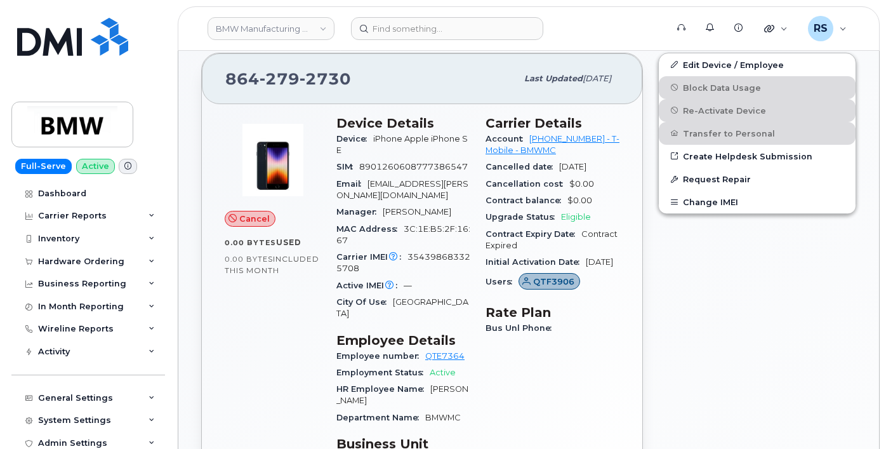
scroll to position [338, 0]
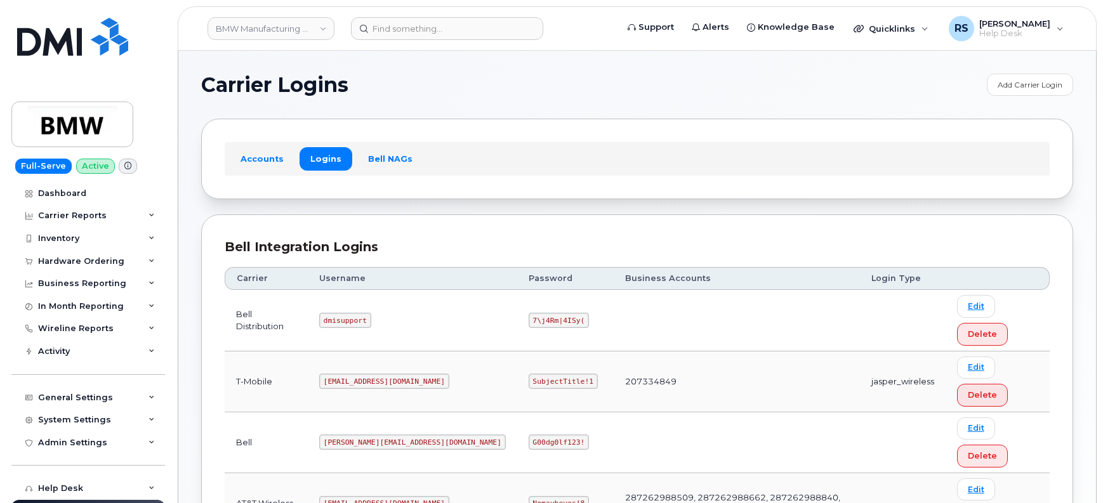
scroll to position [127, 0]
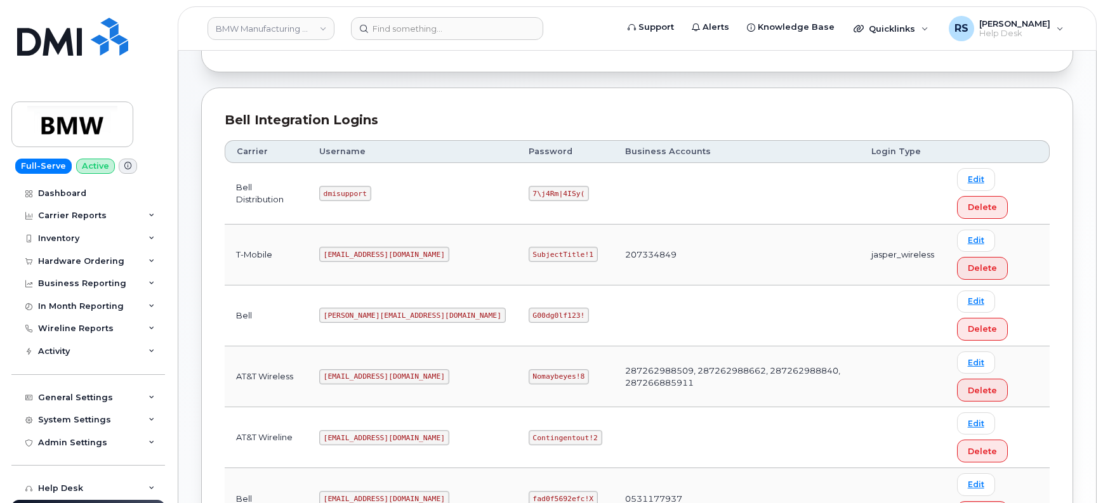
drag, startPoint x: 333, startPoint y: 414, endPoint x: 373, endPoint y: 408, distance: 41.1
copy code "[EMAIL_ADDRESS][DOMAIN_NAME]"
drag, startPoint x: 451, startPoint y: 416, endPoint x: 506, endPoint y: 418, distance: 54.6
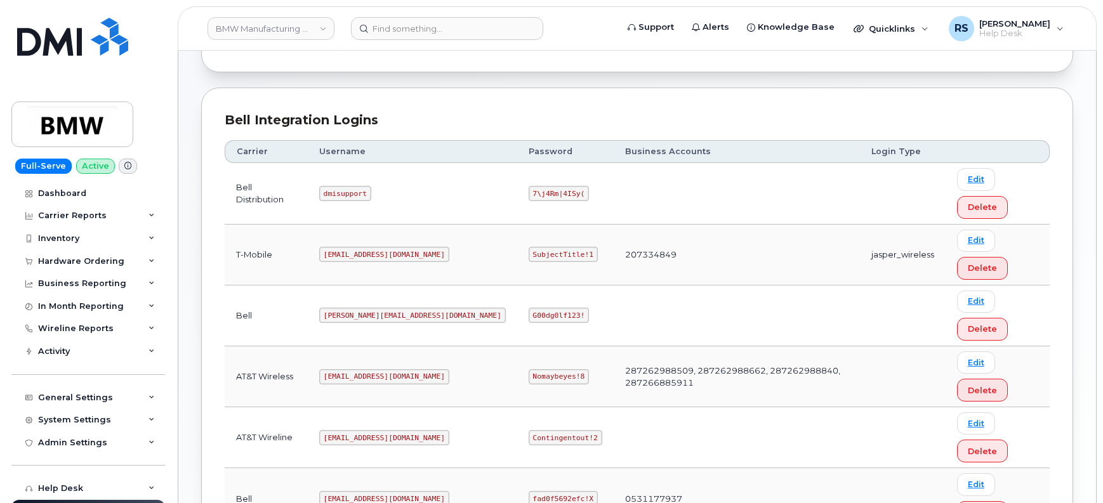
copy code "SubjectTitle!1"
drag, startPoint x: 333, startPoint y: 412, endPoint x: 411, endPoint y: 418, distance: 78.9
copy code "[EMAIL_ADDRESS][DOMAIN_NAME]"
drag, startPoint x: 451, startPoint y: 415, endPoint x: 507, endPoint y: 415, distance: 56.5
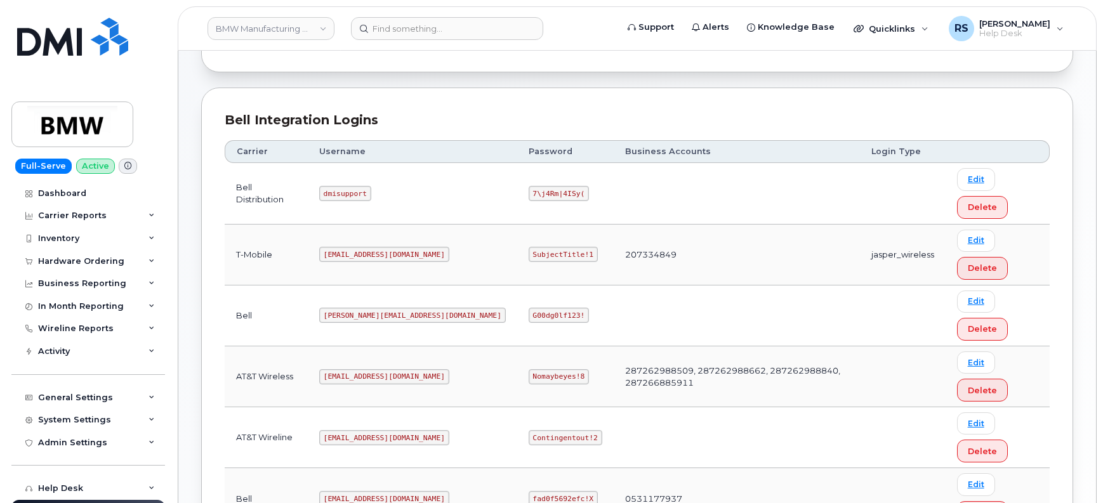
copy code "SubjectTitle!1"
